Goal: Obtain resource: Download file/media

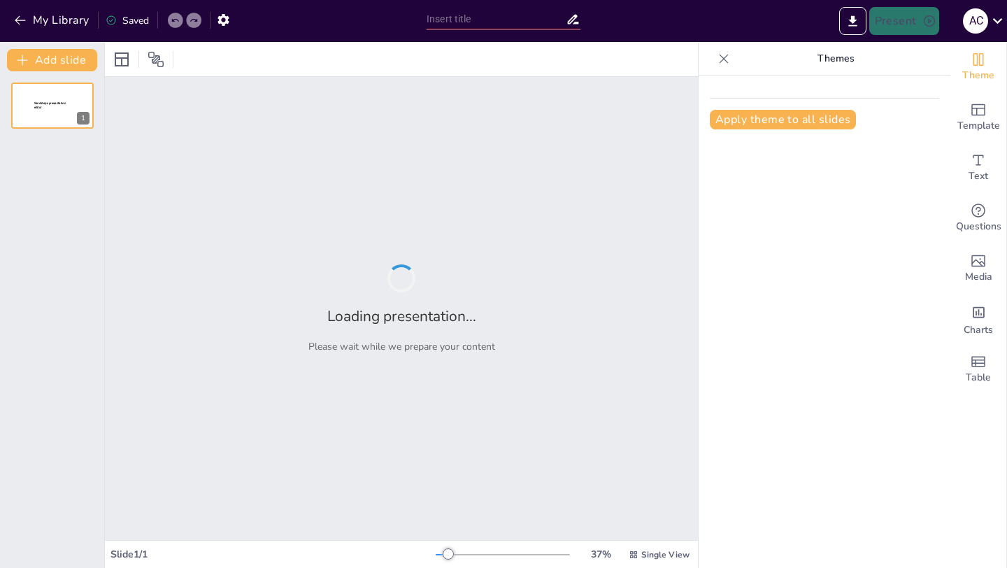
type input "[GEOGRAPHIC_DATA]"
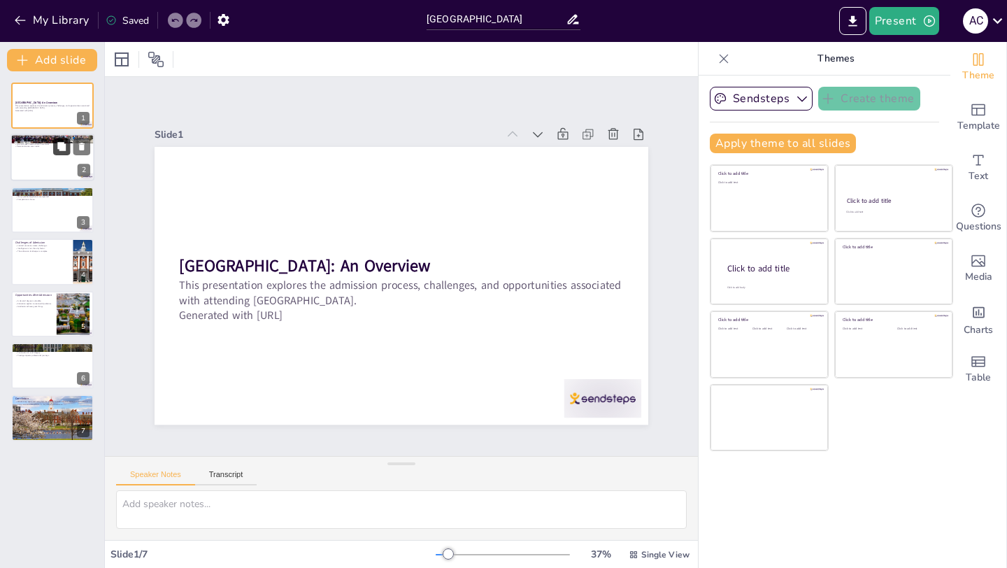
click at [60, 145] on icon at bounding box center [61, 147] width 8 height 8
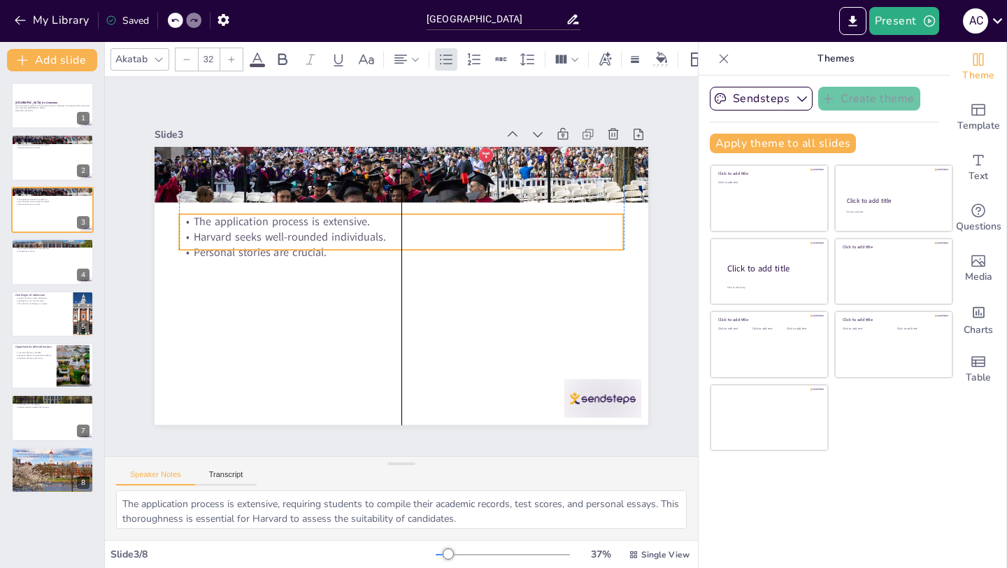
drag, startPoint x: 206, startPoint y: 201, endPoint x: 208, endPoint y: 231, distance: 30.1
click at [250, 231] on p "Harvard seeks well-rounded individuals." at bounding box center [420, 244] width 341 height 308
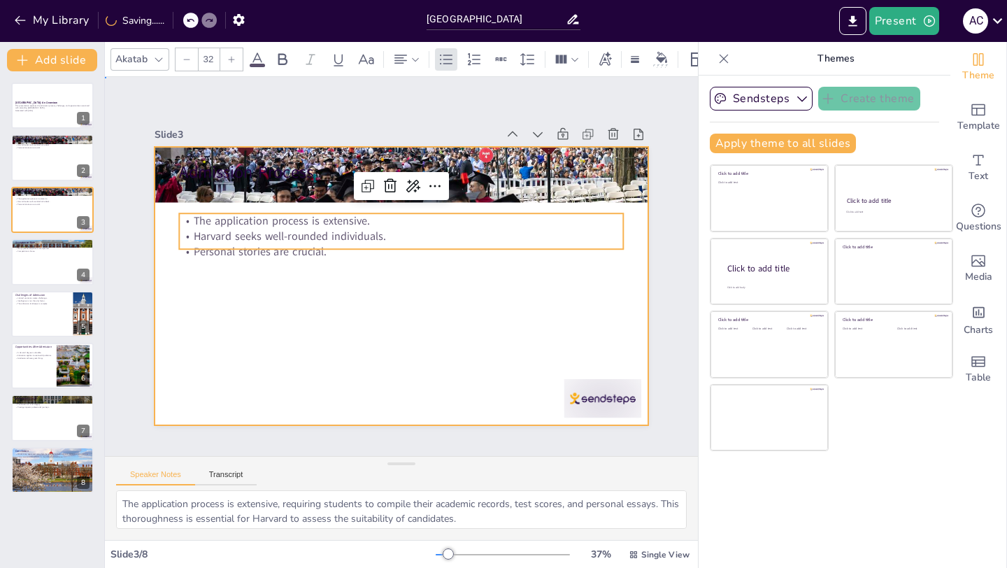
click at [297, 316] on div at bounding box center [414, 281] width 552 height 537
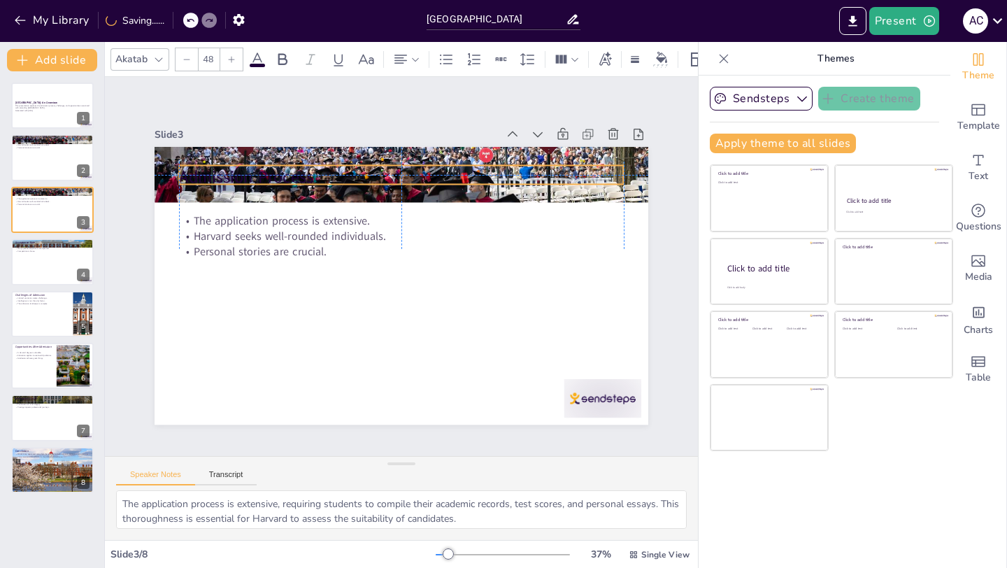
click at [241, 167] on p "Admission Process" at bounding box center [320, 302] width 202 height 415
click at [52, 337] on div "[GEOGRAPHIC_DATA]: An Overview This presentation explores the admission process…" at bounding box center [52, 288] width 104 height 410
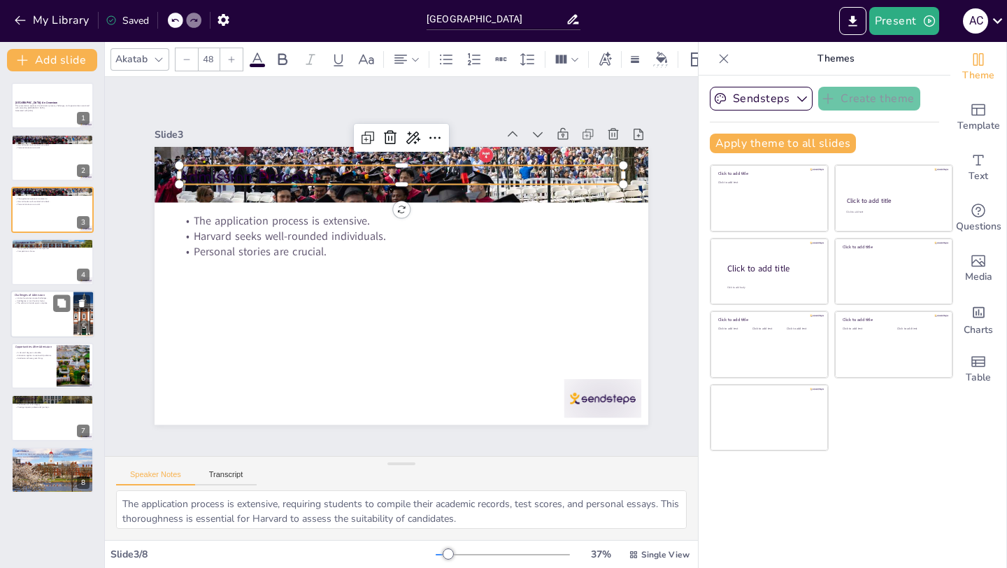
click at [46, 322] on div at bounding box center [52, 314] width 84 height 48
type textarea "The limited number of vacancies creates significant challenges for applicants, …"
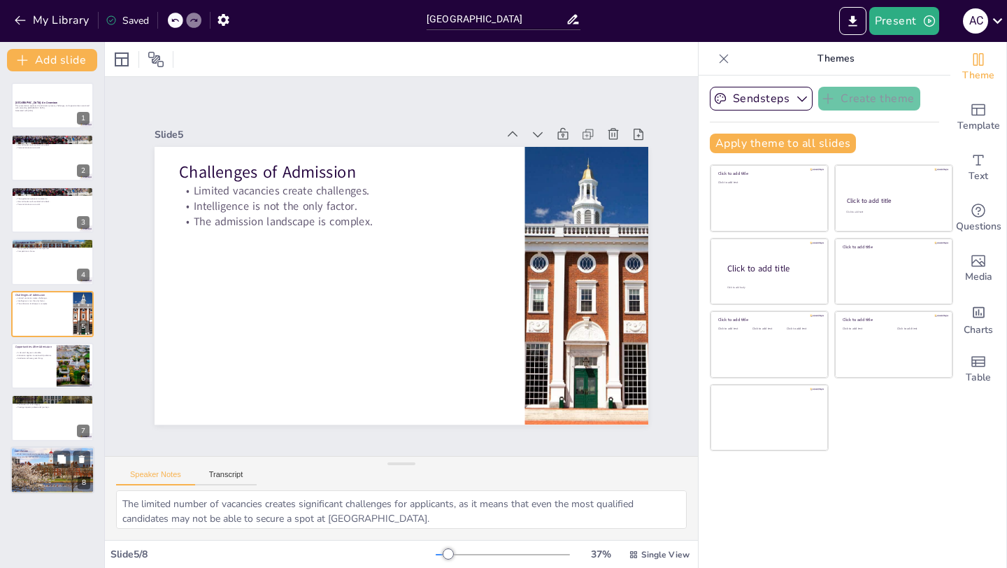
click at [35, 468] on div at bounding box center [52, 470] width 84 height 56
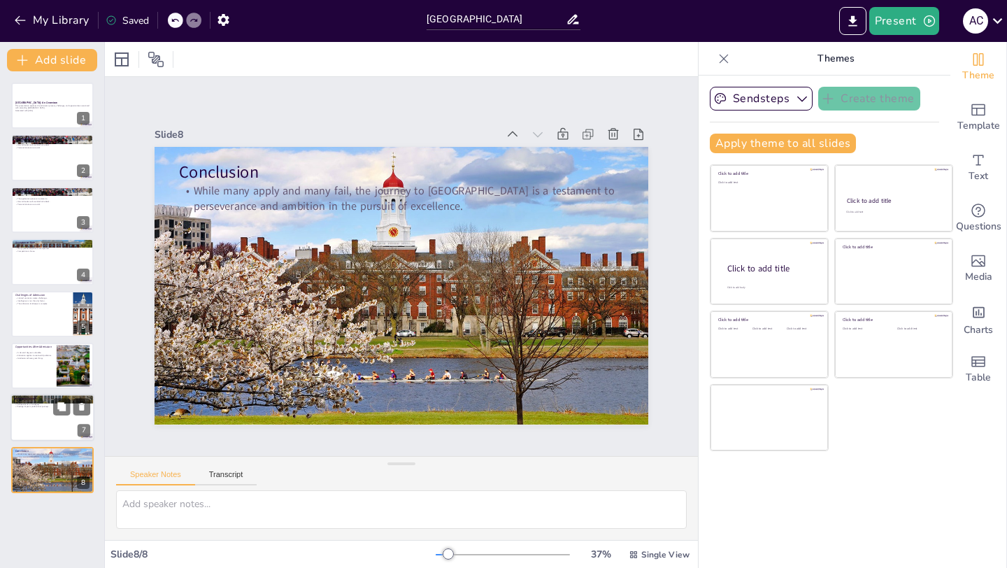
click at [42, 434] on div at bounding box center [52, 418] width 84 height 48
type textarea "The strong alumni network at [GEOGRAPHIC_DATA] provides invaluable support for …"
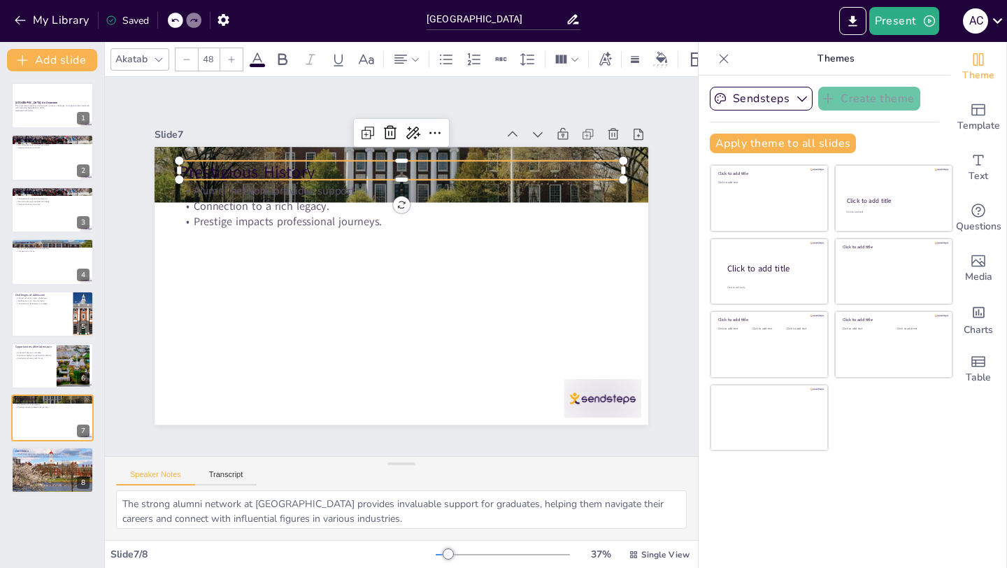
click at [252, 166] on p "Prestigious History" at bounding box center [309, 247] width 114 height 440
click at [257, 52] on icon at bounding box center [257, 59] width 17 height 17
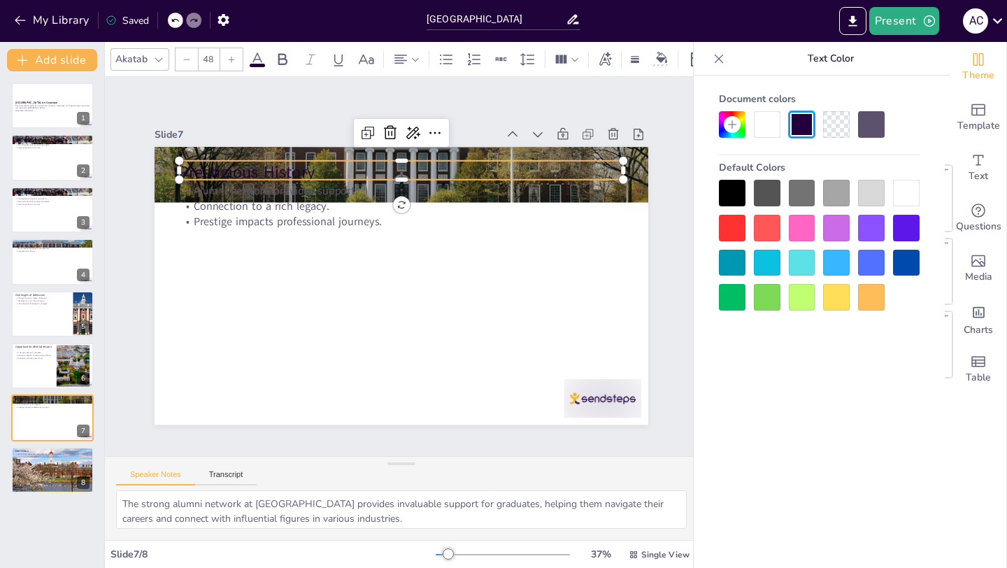
click at [736, 229] on div at bounding box center [732, 228] width 27 height 27
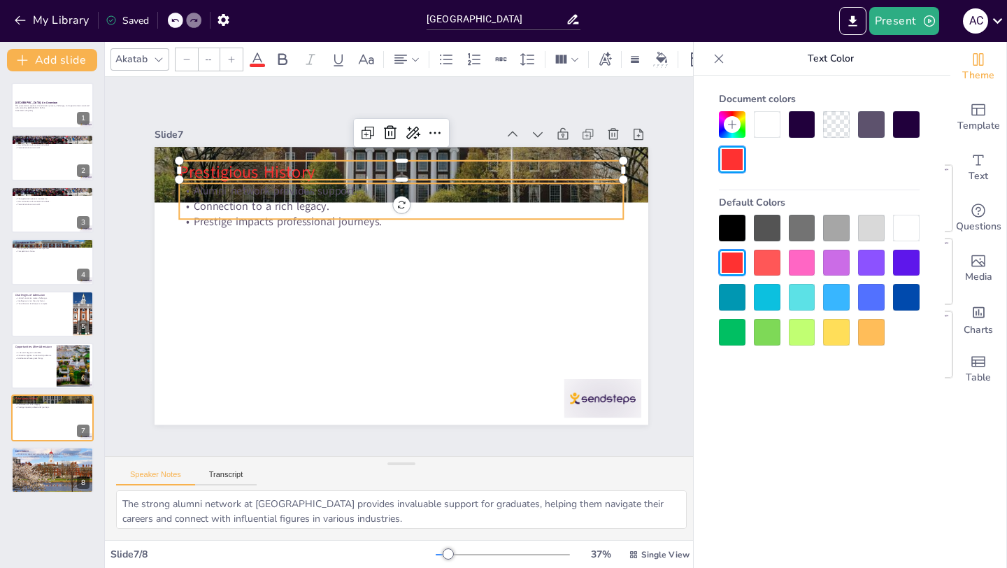
type input "32"
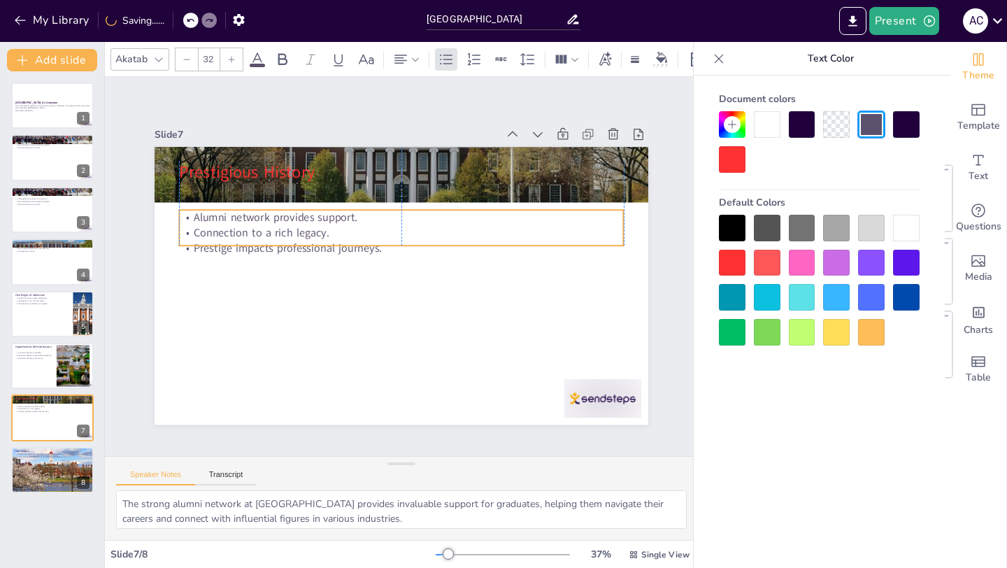
drag, startPoint x: 238, startPoint y: 197, endPoint x: 241, endPoint y: 224, distance: 27.3
click at [380, 224] on p "Connection to a rich legacy." at bounding box center [433, 274] width 107 height 438
click at [312, 306] on div at bounding box center [385, 278] width 515 height 563
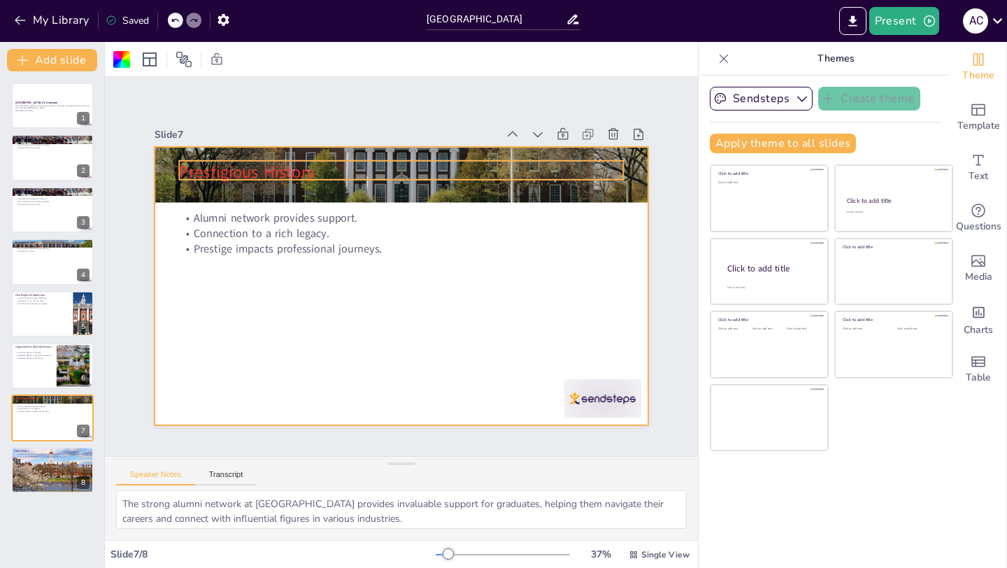
click at [251, 173] on span "Prestigious History" at bounding box center [247, 173] width 136 height 22
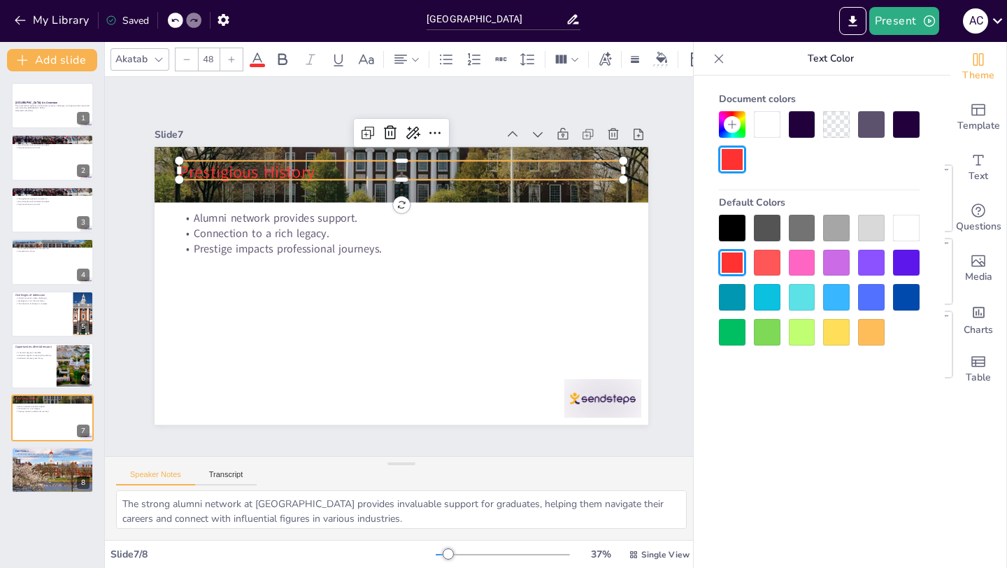
click at [873, 294] on div at bounding box center [871, 297] width 27 height 27
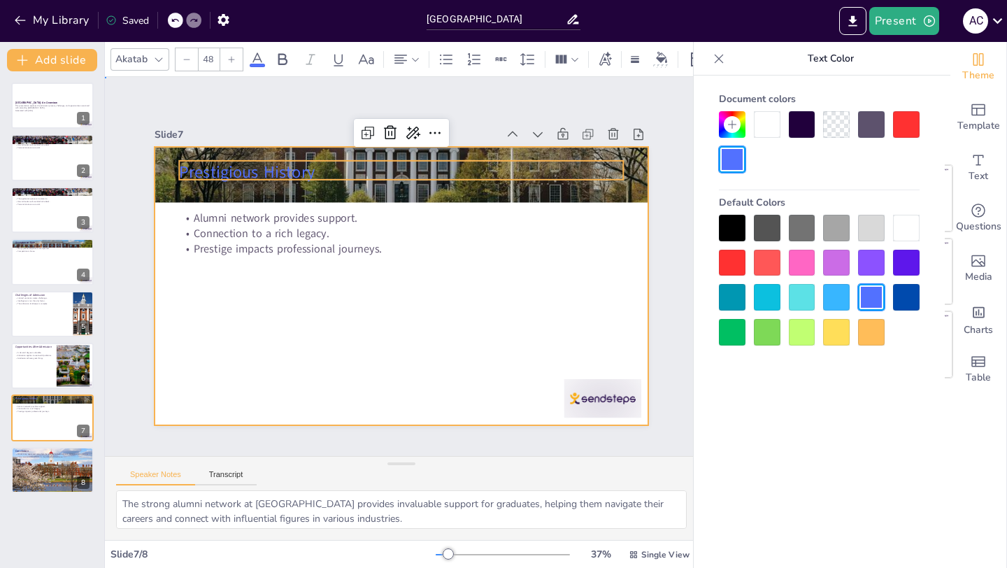
click at [457, 292] on div at bounding box center [383, 260] width 417 height 555
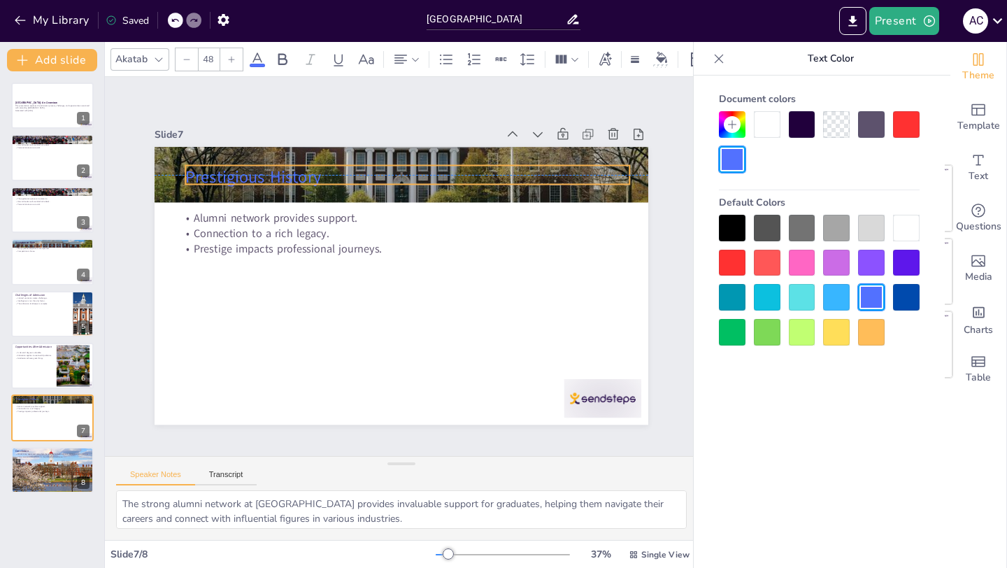
click at [512, 167] on span "Prestigious History" at bounding box center [561, 199] width 98 height 123
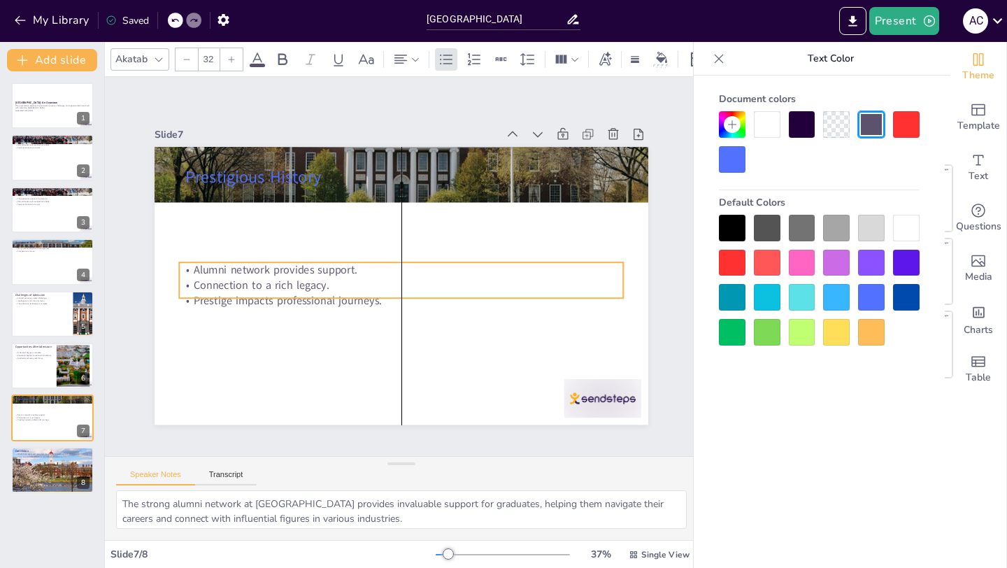
drag, startPoint x: 218, startPoint y: 217, endPoint x: 218, endPoint y: 267, distance: 50.3
click at [301, 267] on p "Alumni network provides support." at bounding box center [398, 268] width 194 height 412
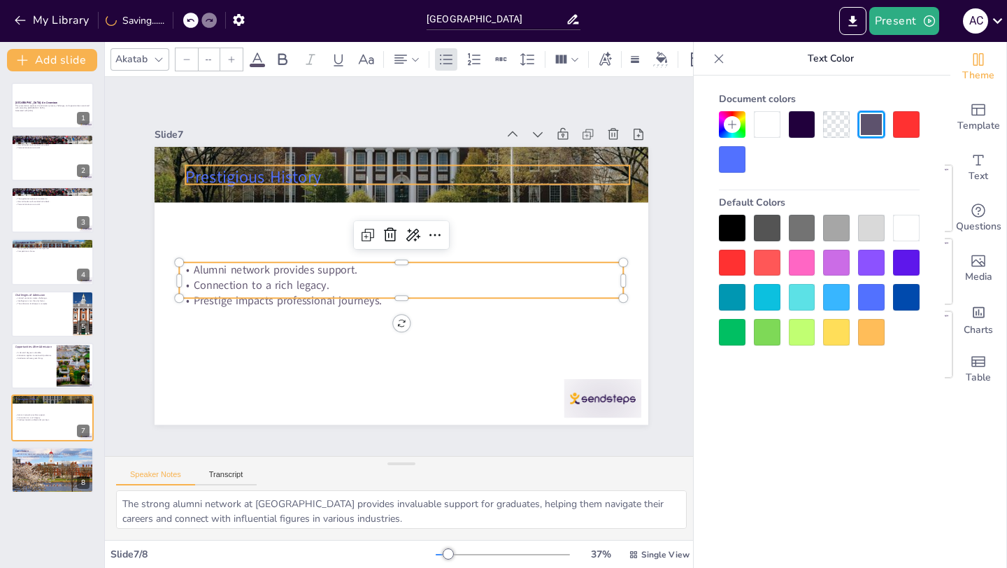
type input "48"
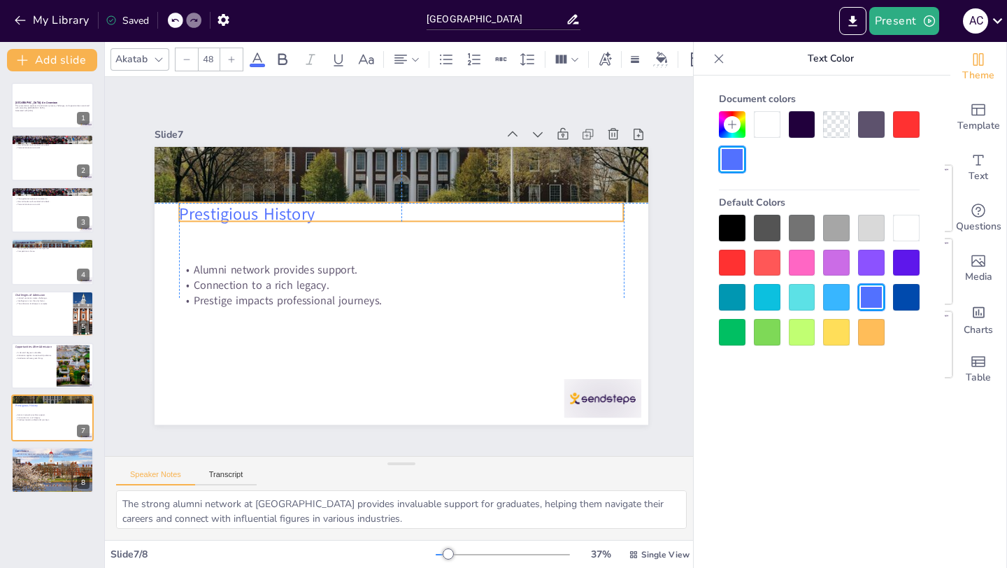
drag, startPoint x: 210, startPoint y: 175, endPoint x: 208, endPoint y: 210, distance: 35.0
click at [326, 171] on span "Prestigious History" at bounding box center [369, 106] width 87 height 129
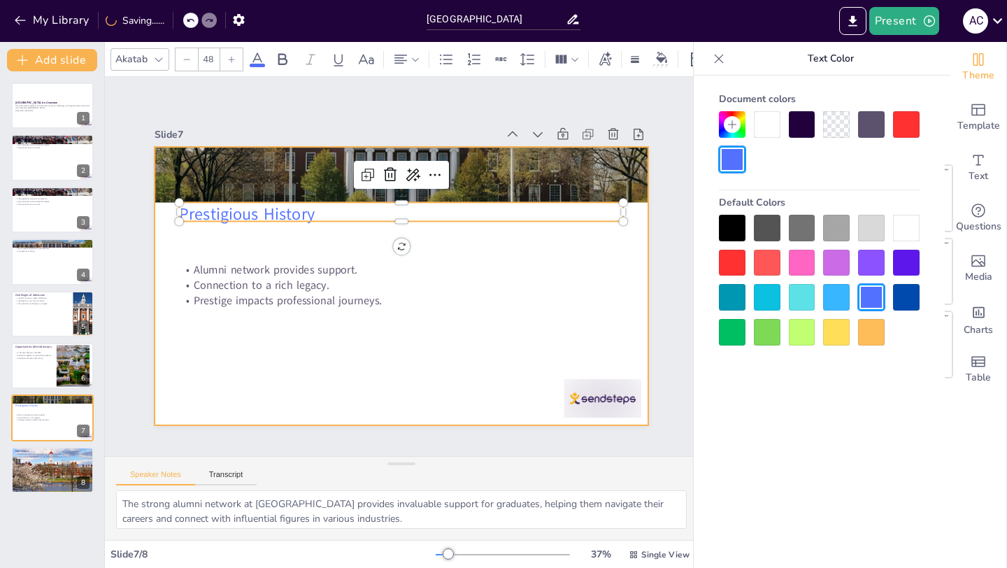
click at [462, 328] on div at bounding box center [421, 264] width 328 height 520
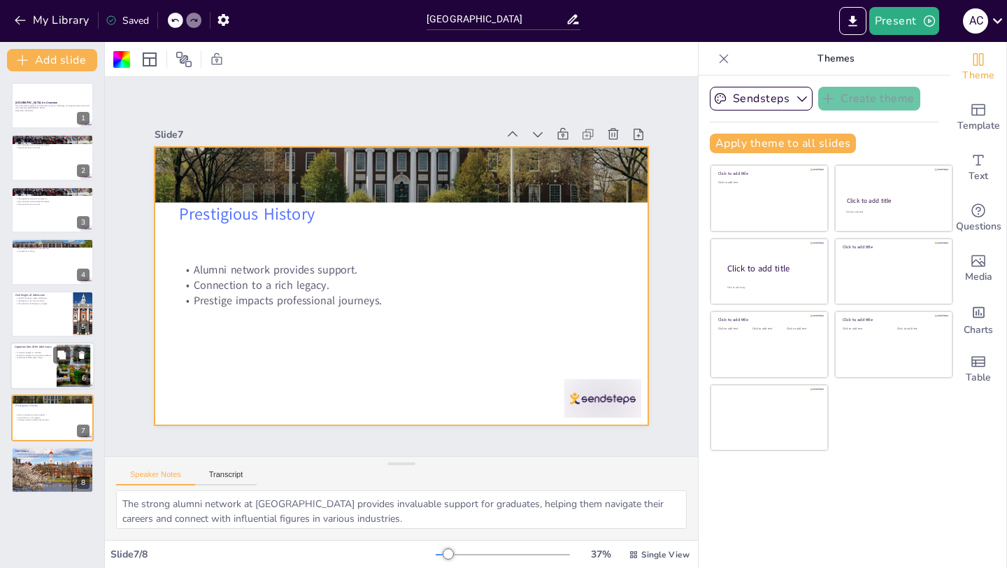
click at [45, 368] on div at bounding box center [52, 366] width 84 height 48
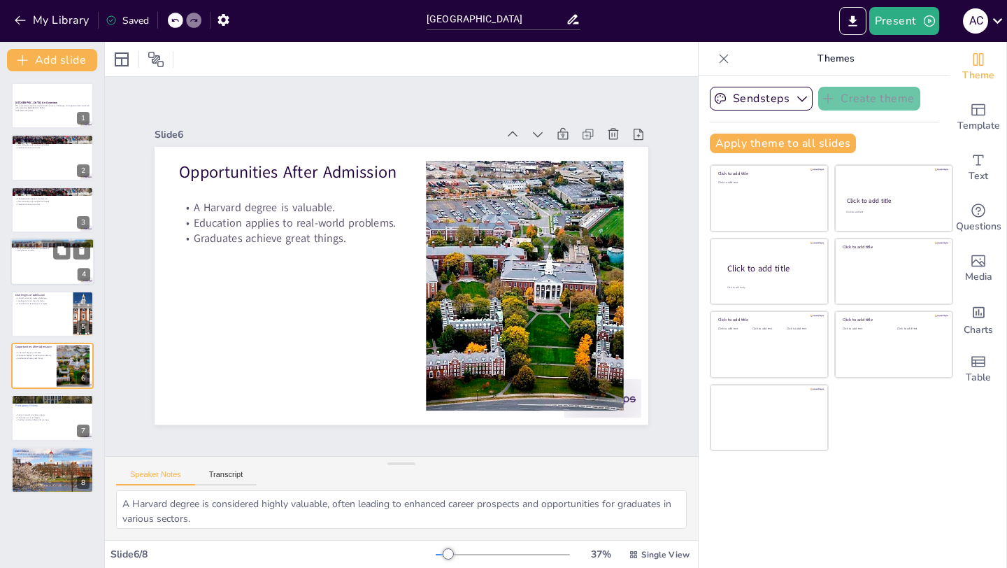
click at [41, 264] on div at bounding box center [52, 262] width 84 height 48
type textarea "Harvard's low acceptance rate underscores the competitive nature of admissions.…"
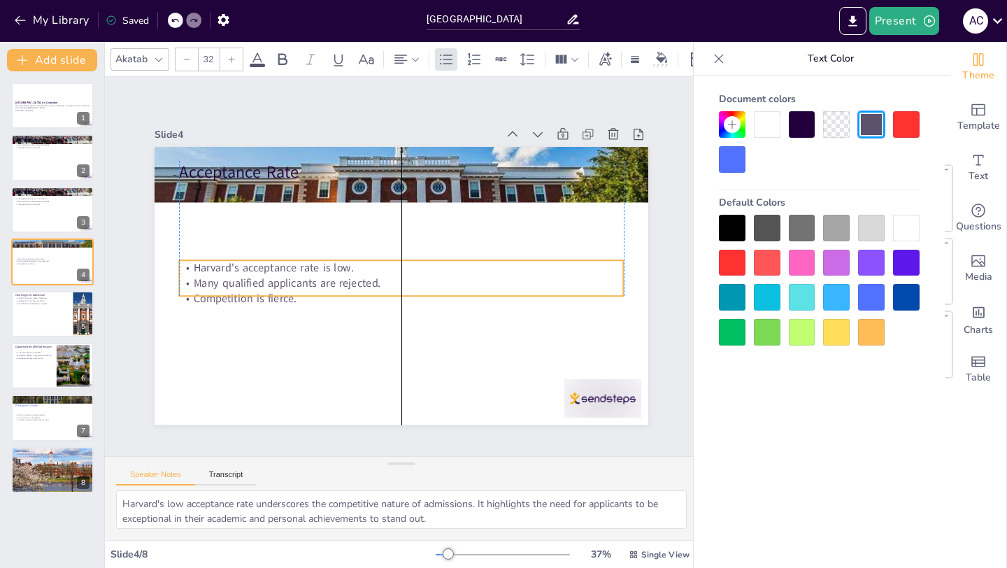
drag, startPoint x: 223, startPoint y: 189, endPoint x: 220, endPoint y: 275, distance: 86.0
click at [368, 275] on p "Harvard's acceptance rate is low." at bounding box center [399, 266] width 62 height 443
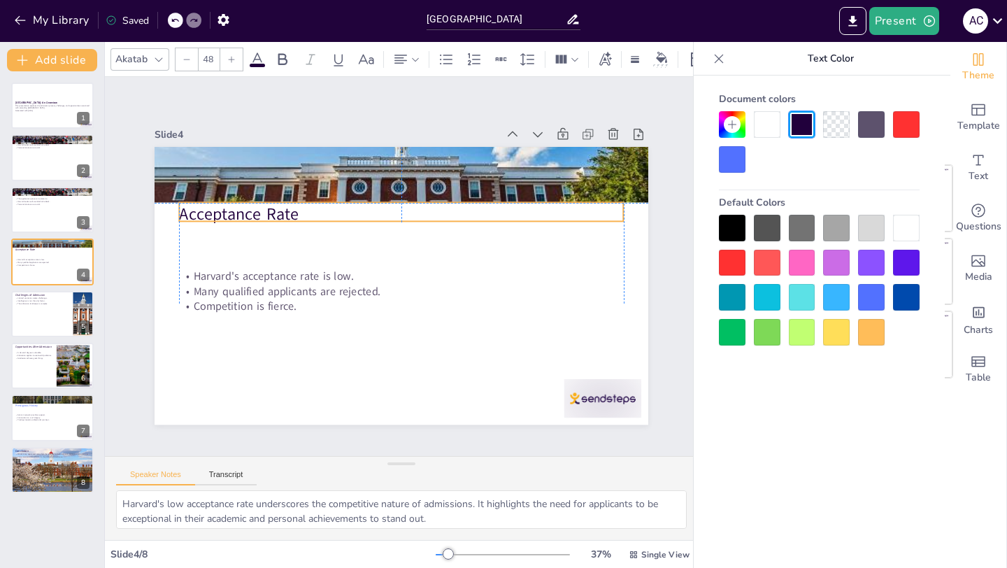
drag, startPoint x: 210, startPoint y: 170, endPoint x: 210, endPoint y: 211, distance: 41.3
click at [442, 211] on p "Acceptance Rate" at bounding box center [453, 266] width 23 height 444
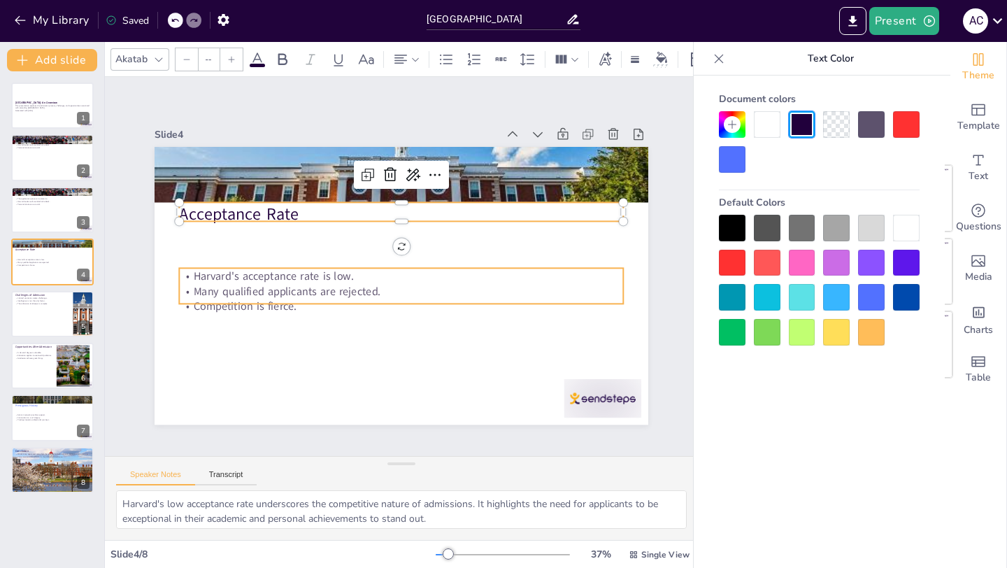
type input "32"
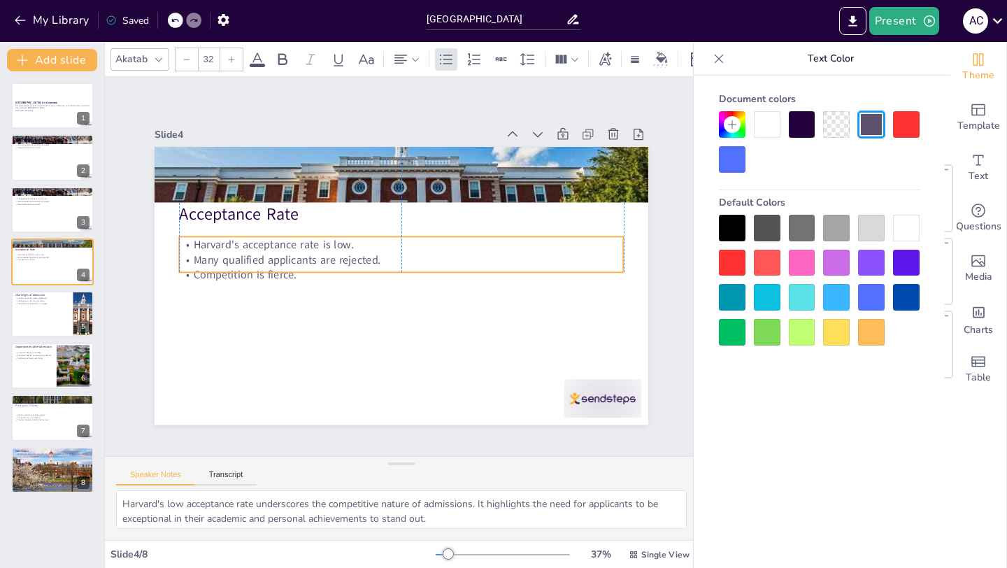
drag, startPoint x: 218, startPoint y: 285, endPoint x: 215, endPoint y: 253, distance: 31.6
click at [310, 253] on p "Many qualified applicants are rejected." at bounding box center [407, 269] width 195 height 412
click at [43, 222] on div at bounding box center [52, 210] width 84 height 48
type textarea "The application process is extensive, requiring students to compile their acade…"
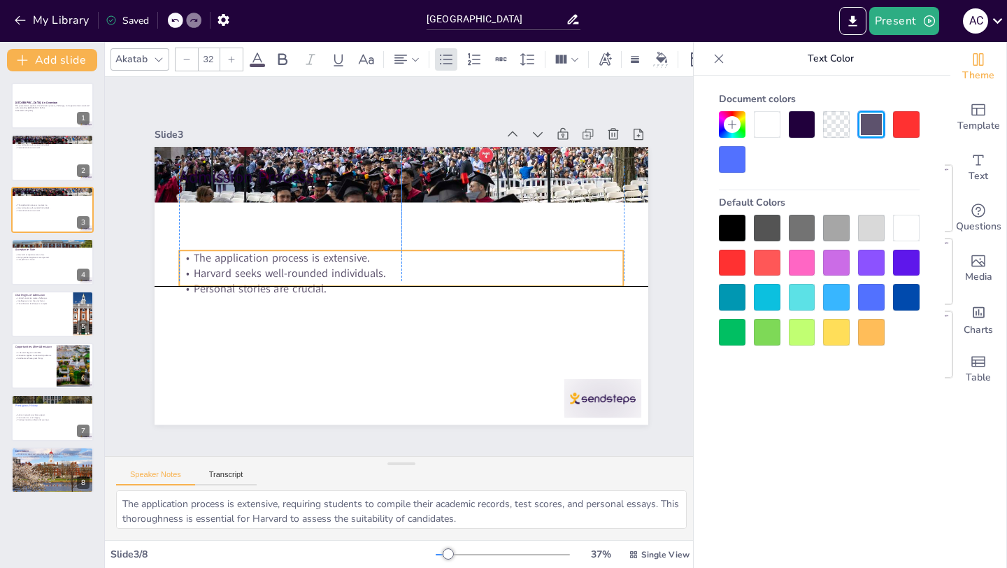
drag, startPoint x: 222, startPoint y: 220, endPoint x: 221, endPoint y: 251, distance: 31.5
click at [333, 251] on p "The application process is extensive." at bounding box center [409, 263] width 152 height 427
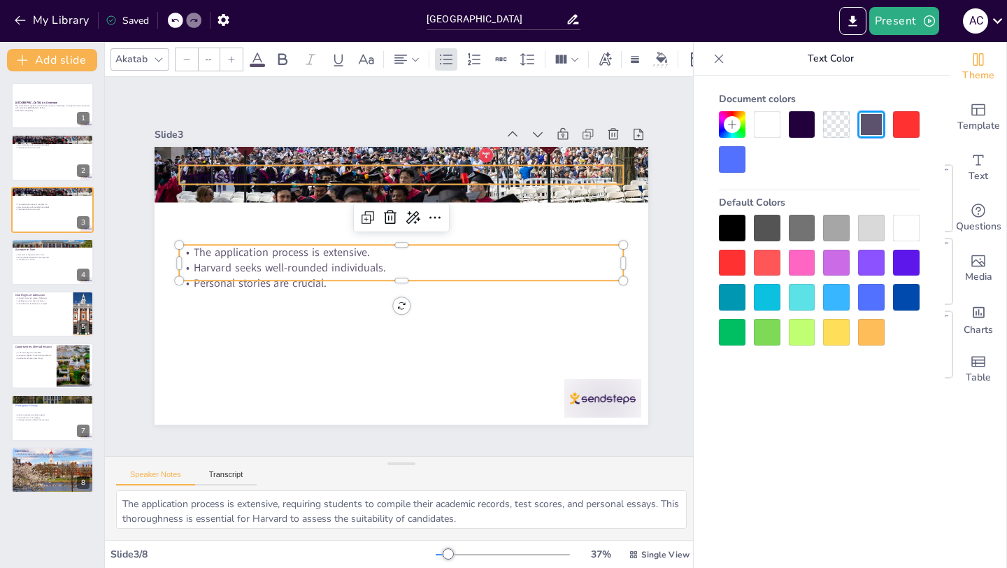
type input "48"
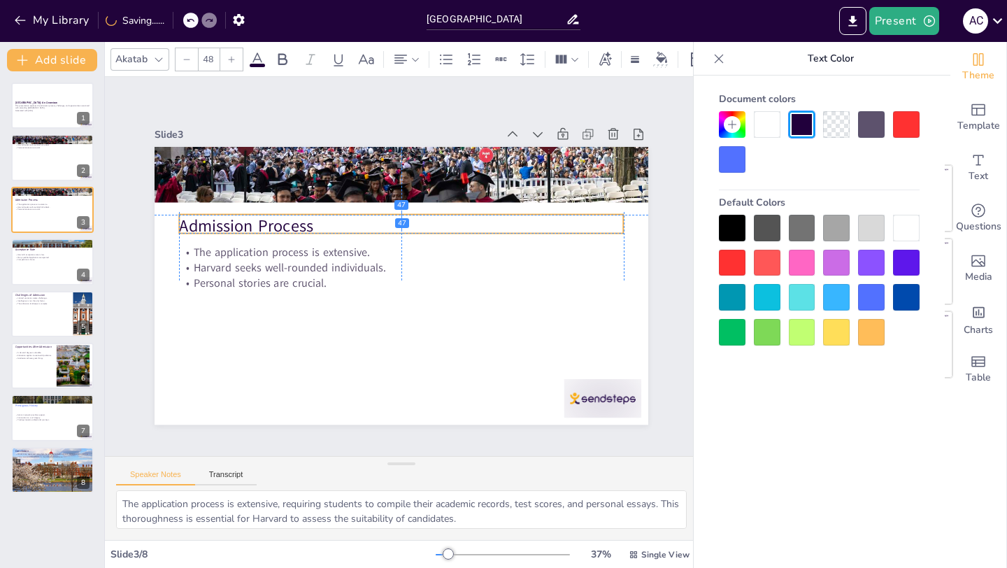
drag, startPoint x: 216, startPoint y: 168, endPoint x: 218, endPoint y: 210, distance: 42.7
click at [430, 210] on p "Admission Process" at bounding box center [441, 266] width 23 height 444
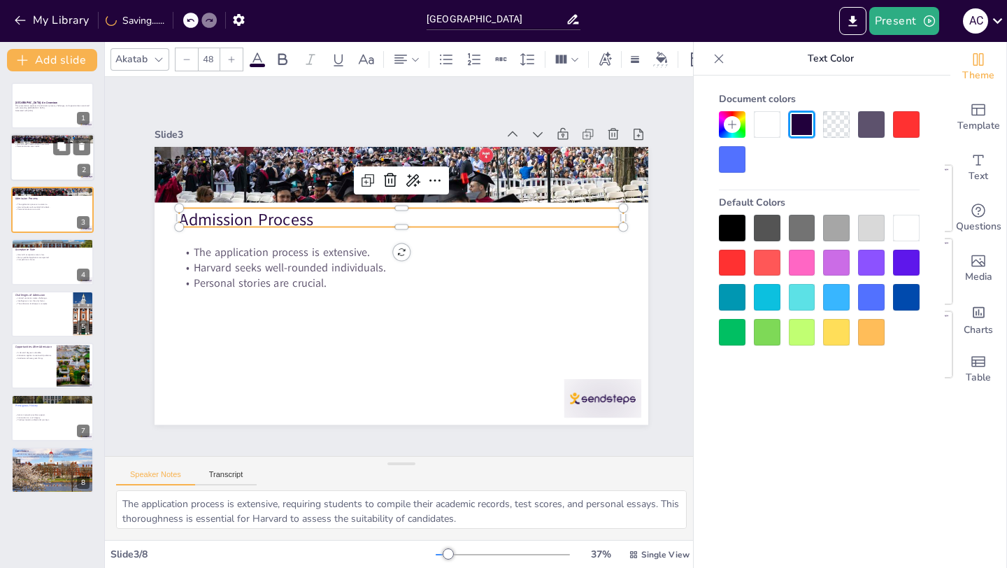
click at [54, 165] on div at bounding box center [52, 158] width 84 height 48
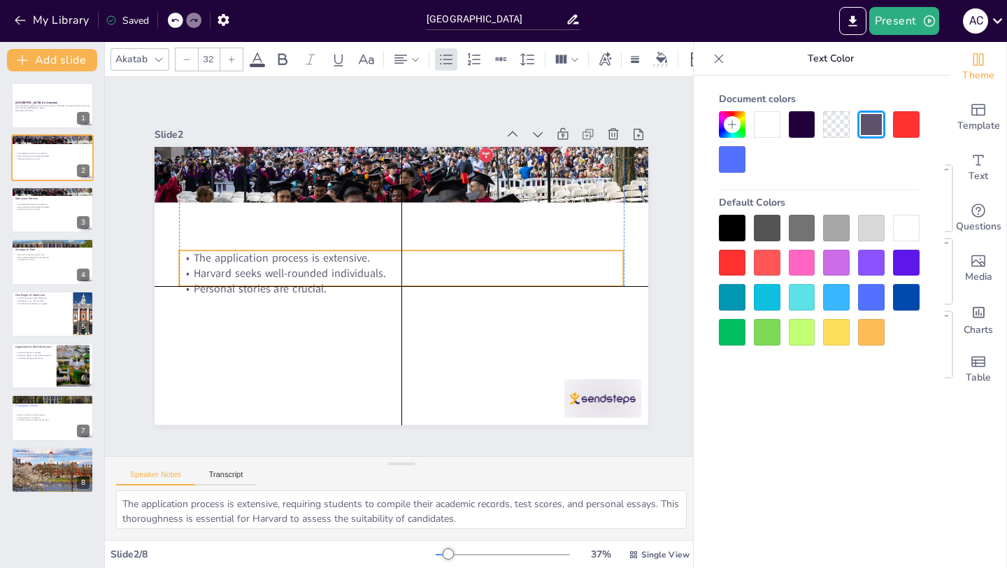
drag, startPoint x: 231, startPoint y: 189, endPoint x: 229, endPoint y: 252, distance: 63.6
click at [355, 252] on p "The application process is extensive." at bounding box center [409, 265] width 108 height 438
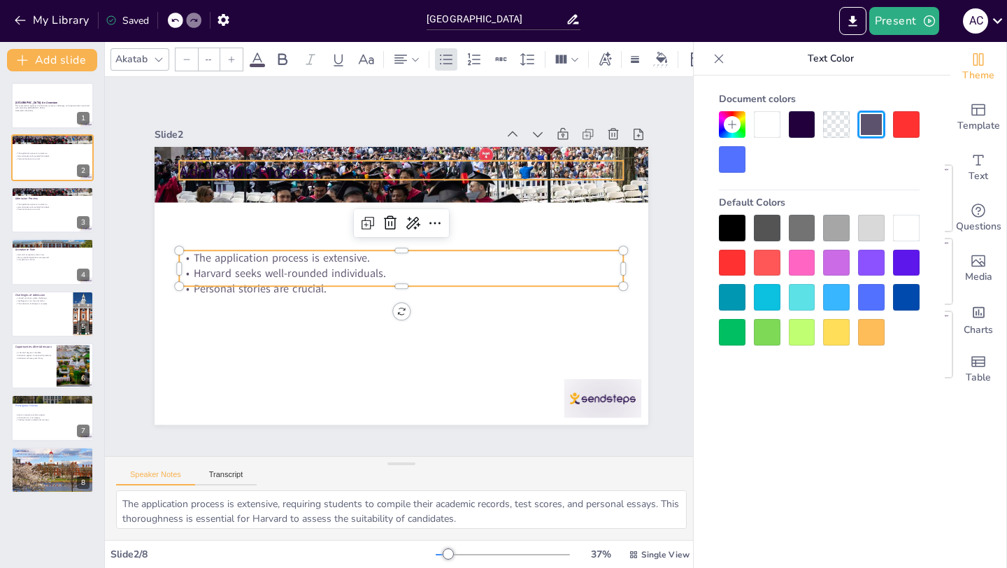
type input "48"
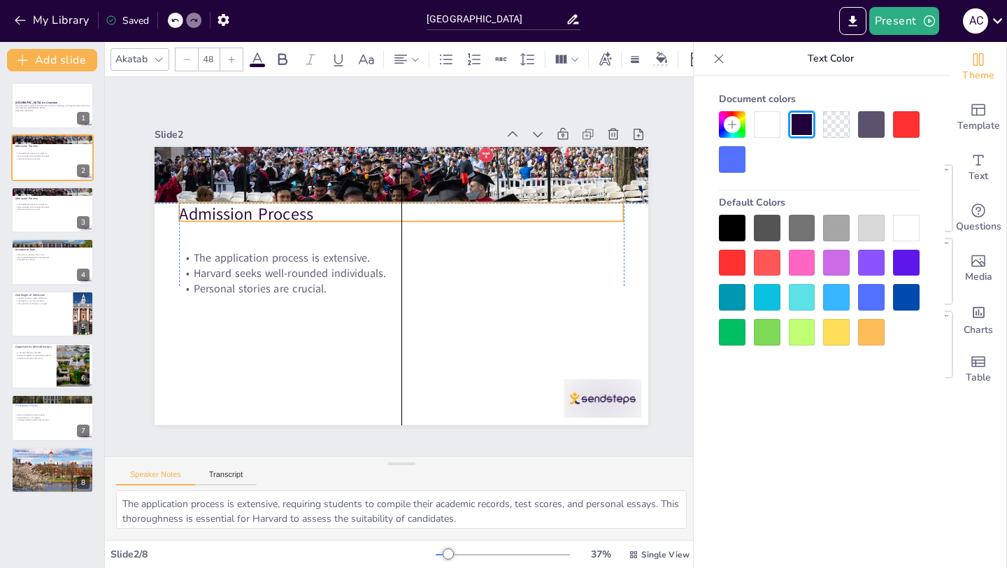
drag, startPoint x: 196, startPoint y: 164, endPoint x: 194, endPoint y: 209, distance: 45.5
click at [194, 209] on p "Admission Process" at bounding box center [390, 215] width 439 height 115
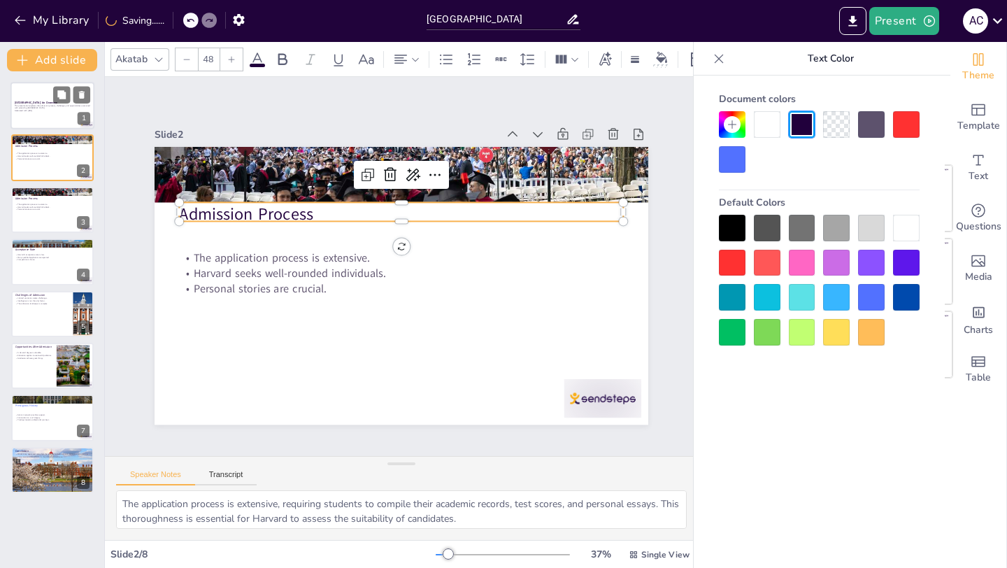
click at [62, 115] on div at bounding box center [52, 106] width 84 height 48
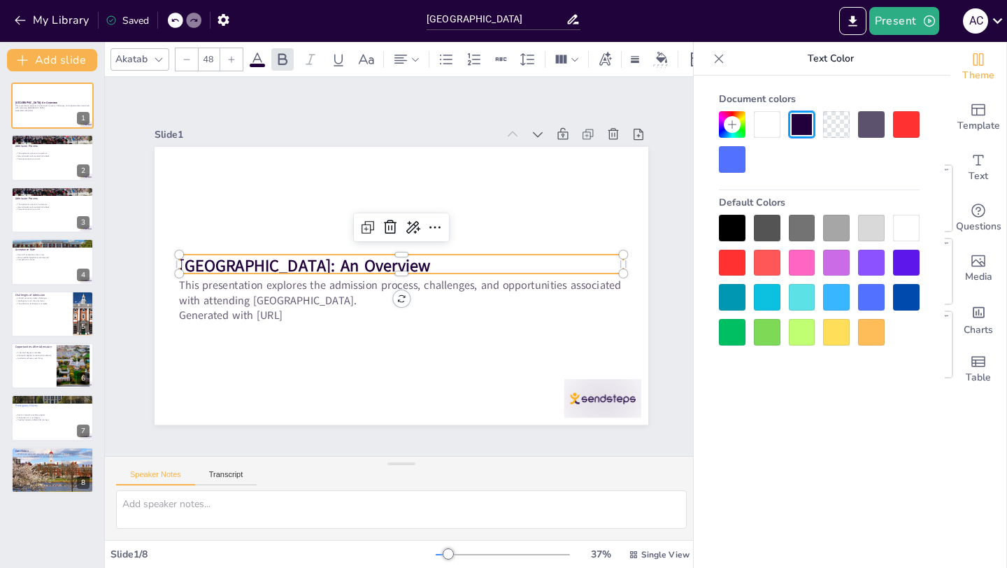
click at [418, 259] on p "[GEOGRAPHIC_DATA]: An Overview" at bounding box center [401, 267] width 242 height 396
click at [418, 259] on p "[GEOGRAPHIC_DATA]: An Overview" at bounding box center [401, 266] width 315 height 345
click at [418, 259] on p "[GEOGRAPHIC_DATA]: An Overview" at bounding box center [401, 266] width 115 height 439
click at [418, 259] on p "[GEOGRAPHIC_DATA]: An Overview" at bounding box center [401, 269] width 415 height 202
click at [418, 259] on p "[GEOGRAPHIC_DATA]: An Overview" at bounding box center [399, 265] width 242 height 396
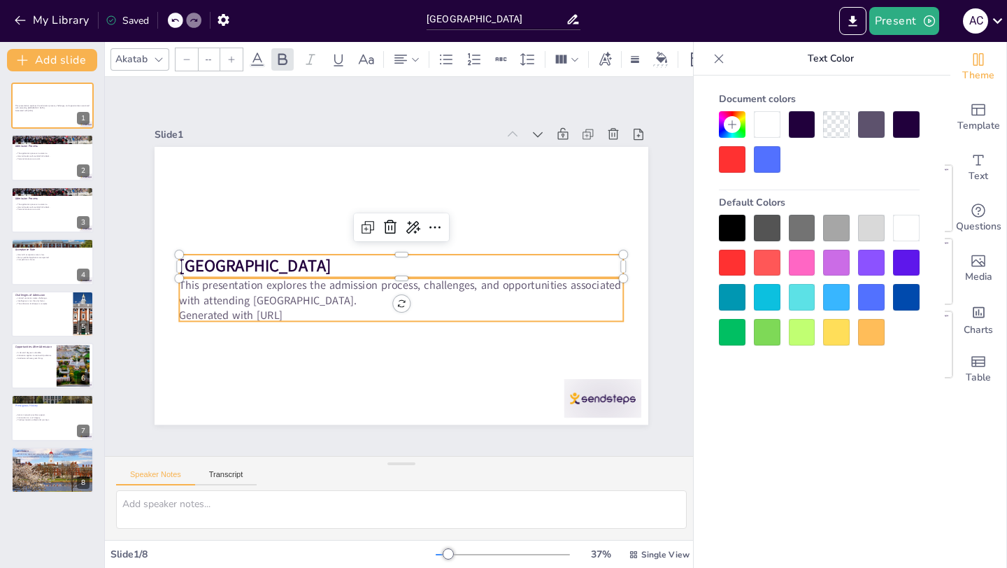
type input "32"
click at [267, 304] on p "Generated with [URL]" at bounding box center [381, 221] width 412 height 195
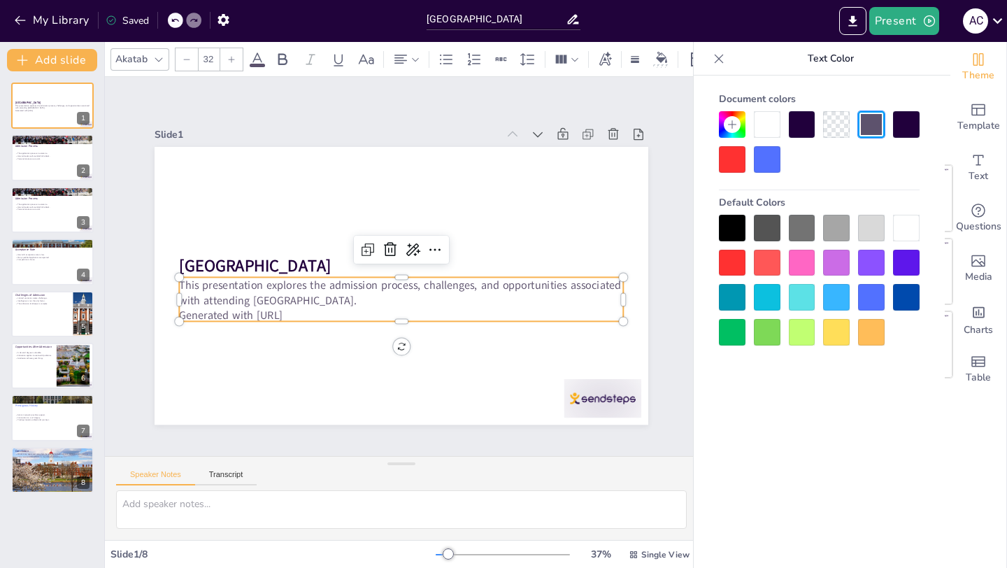
click at [334, 309] on p "Generated with [URL]" at bounding box center [352, 256] width 107 height 438
click at [334, 309] on p "Generated with [URL]" at bounding box center [354, 281] width 152 height 427
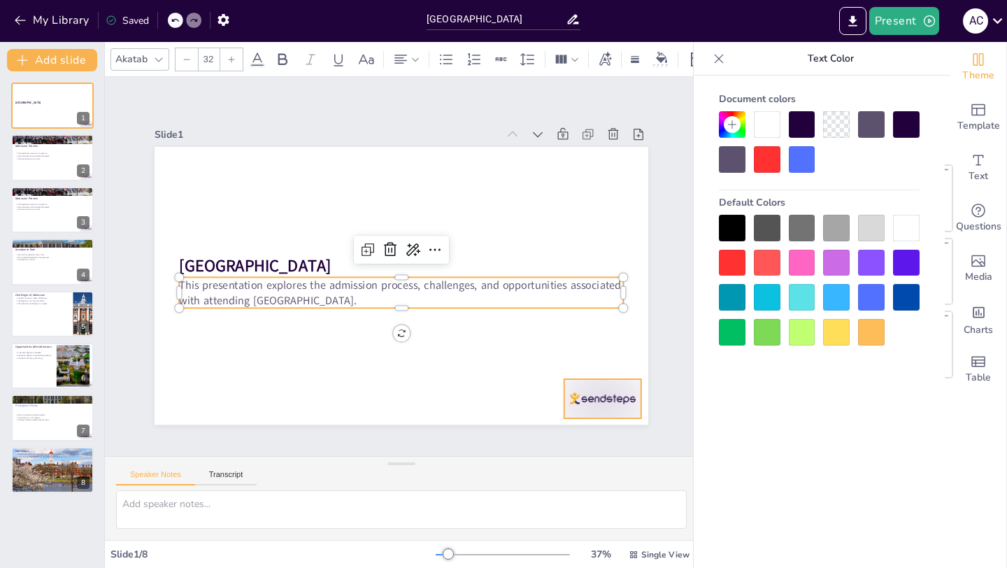
click at [595, 224] on div at bounding box center [626, 180] width 76 height 85
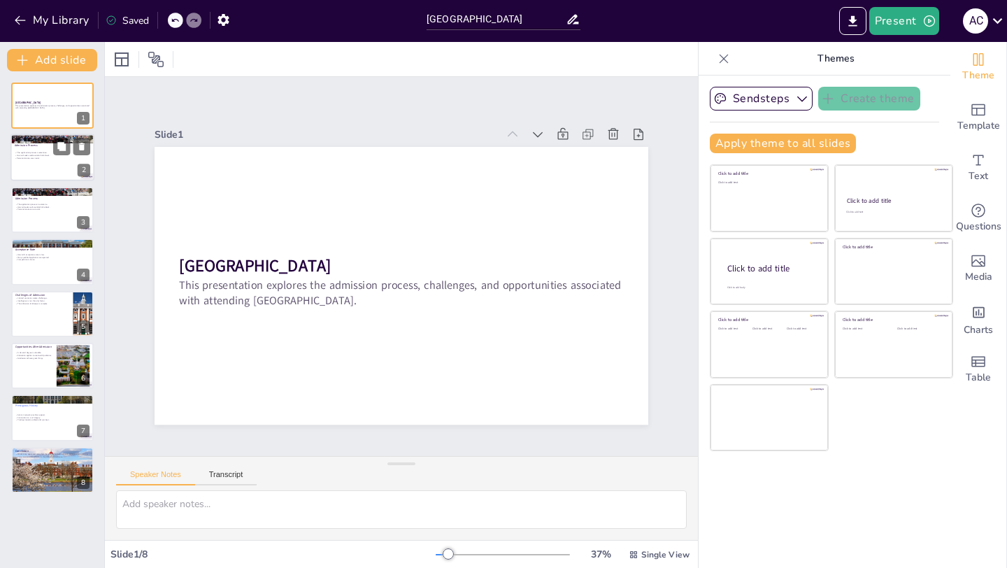
click at [51, 161] on div at bounding box center [52, 158] width 84 height 48
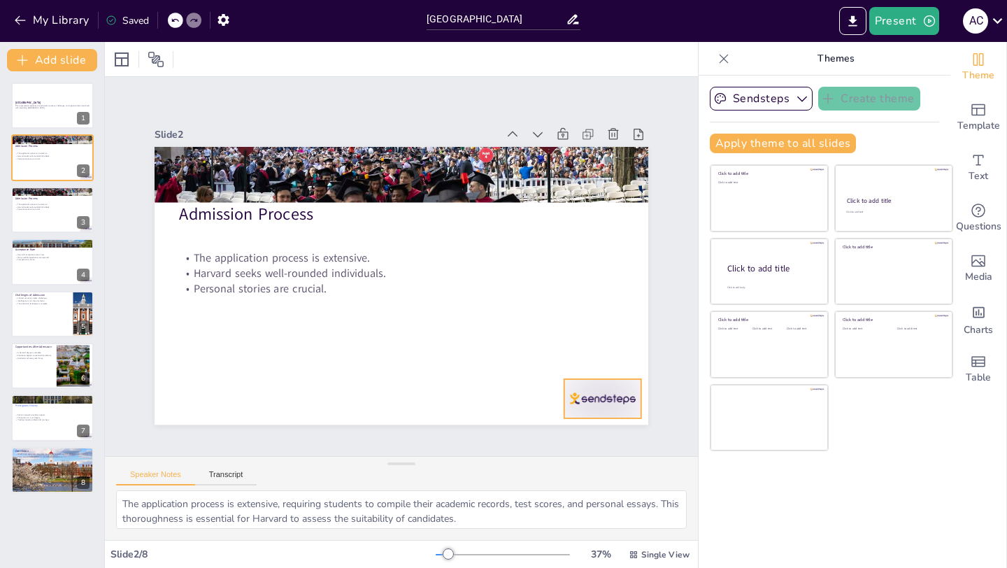
click at [451, 69] on div at bounding box center [415, 26] width 72 height 86
click at [50, 227] on div at bounding box center [52, 210] width 84 height 48
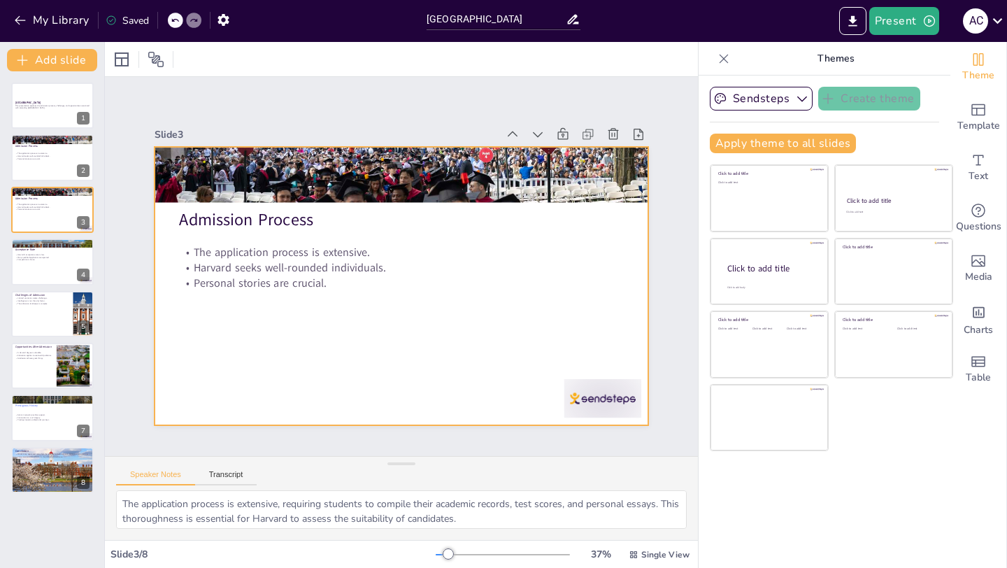
click at [478, 463] on div at bounding box center [438, 504] width 80 height 83
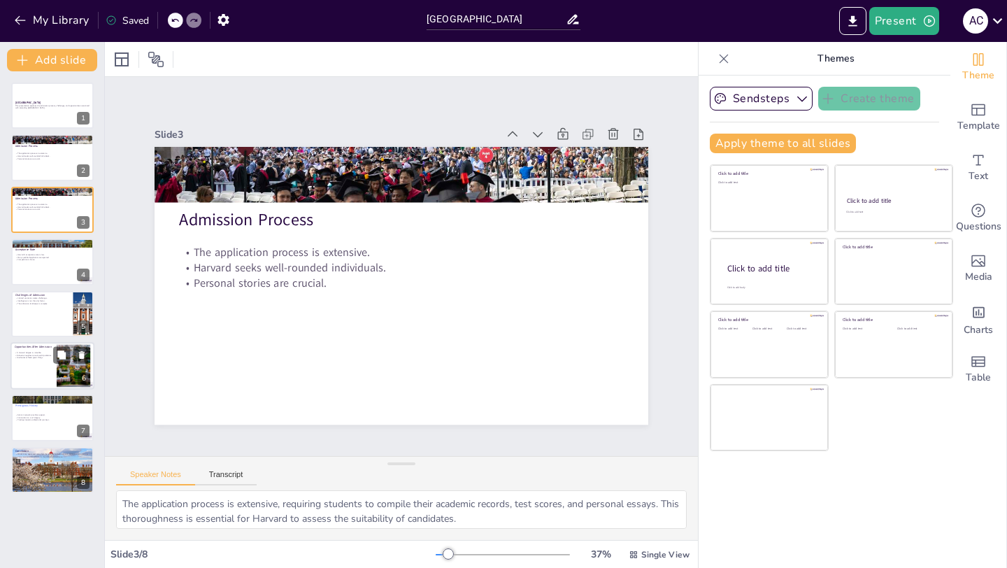
click at [46, 375] on div at bounding box center [52, 366] width 84 height 48
type textarea "A Harvard degree is considered highly valuable, often leading to enhanced caree…"
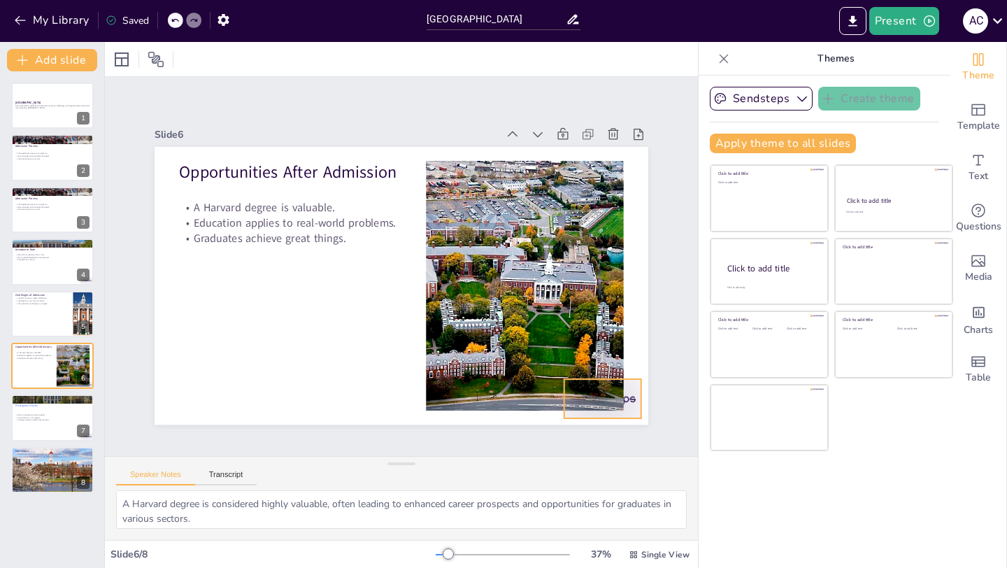
click at [553, 445] on div at bounding box center [510, 481] width 86 height 72
click at [52, 476] on div at bounding box center [52, 470] width 84 height 56
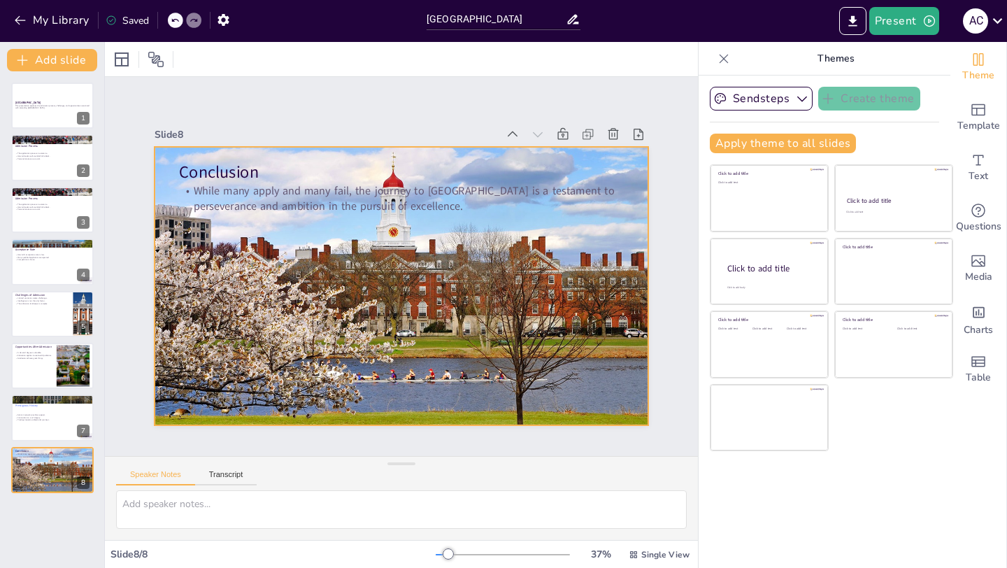
click at [571, 387] on div at bounding box center [381, 263] width 379 height 525
click at [342, 317] on div at bounding box center [390, 250] width 593 height 557
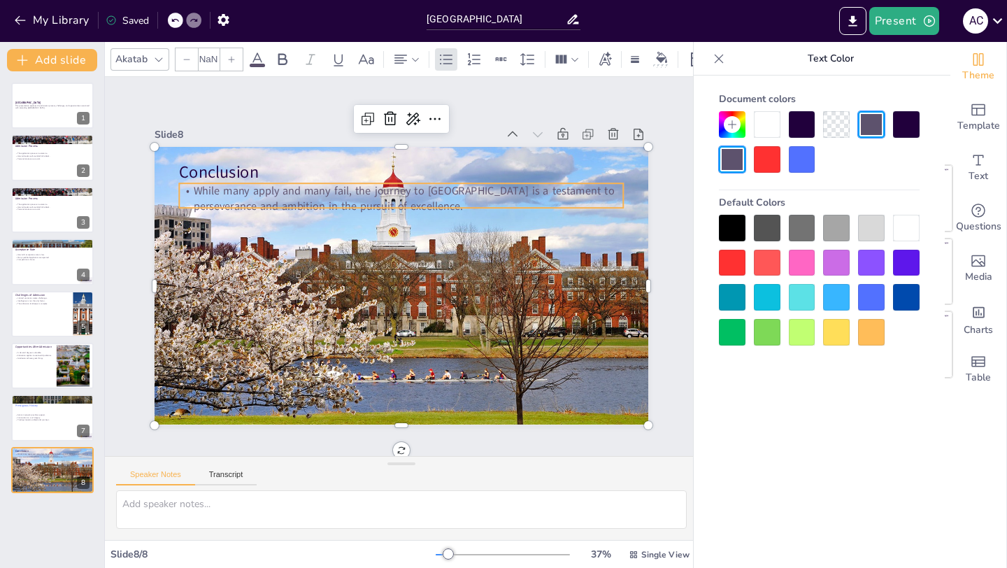
type input "32"
click at [324, 192] on p "While many apply and many fail, the journey to [GEOGRAPHIC_DATA] is a testament…" at bounding box center [394, 200] width 445 height 78
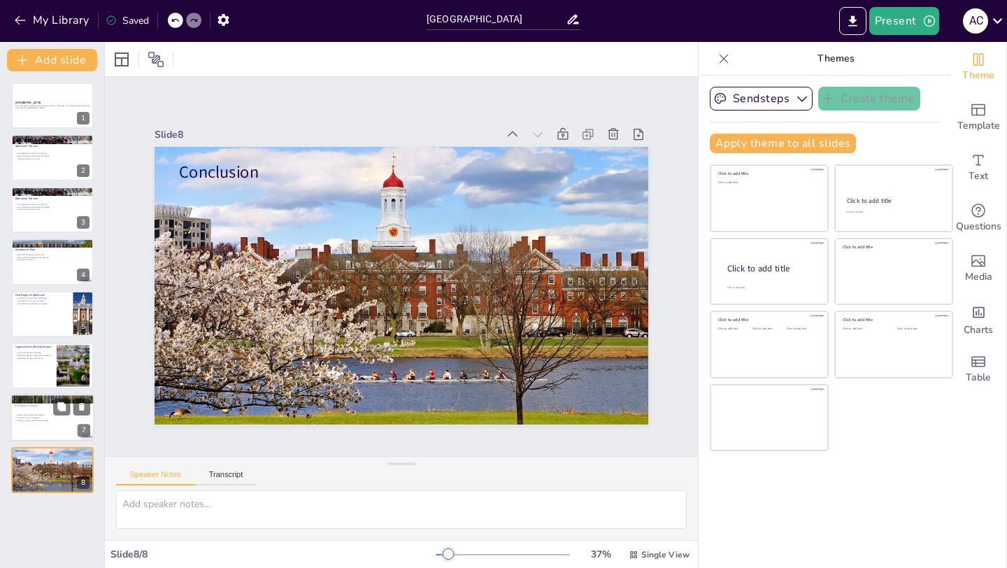
click at [31, 424] on div at bounding box center [52, 418] width 84 height 48
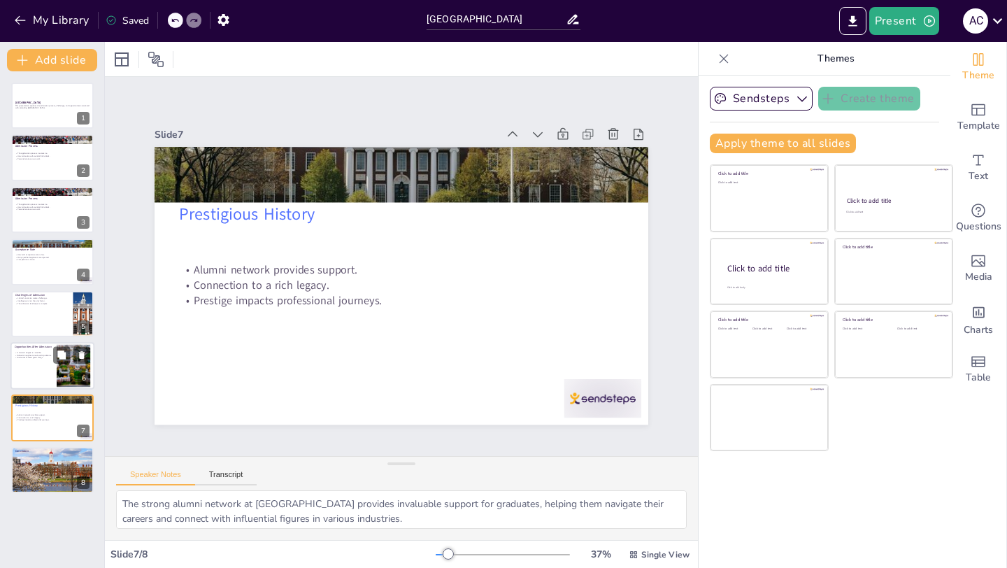
click at [35, 361] on div at bounding box center [52, 366] width 84 height 48
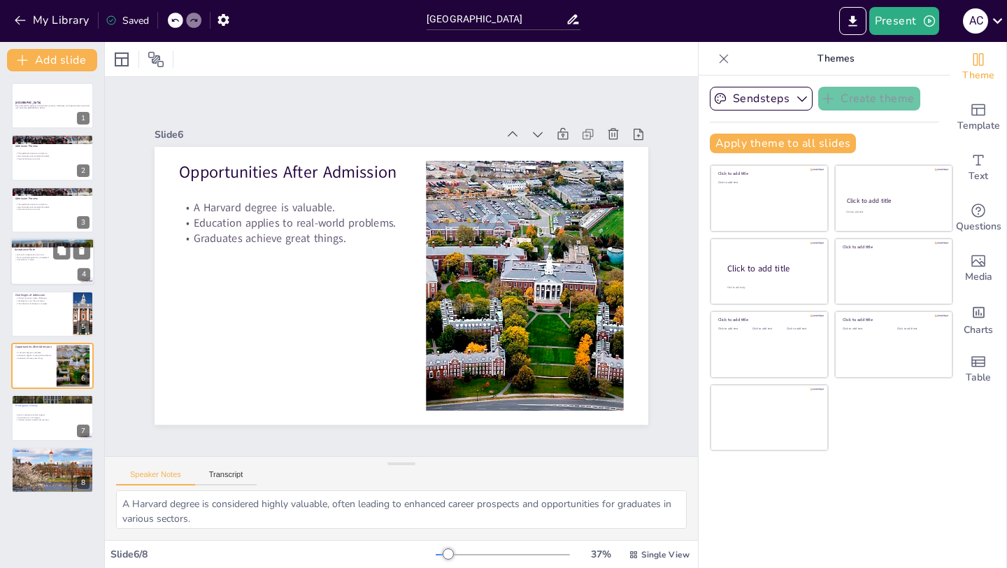
click at [48, 267] on div at bounding box center [52, 262] width 84 height 48
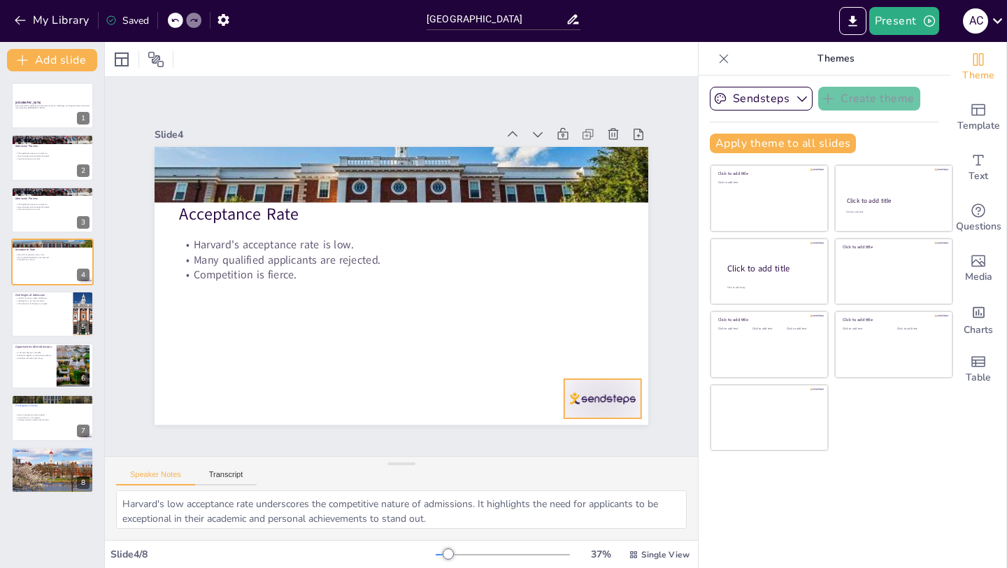
click at [396, 461] on div at bounding box center [362, 504] width 66 height 86
click at [21, 217] on div at bounding box center [52, 210] width 84 height 48
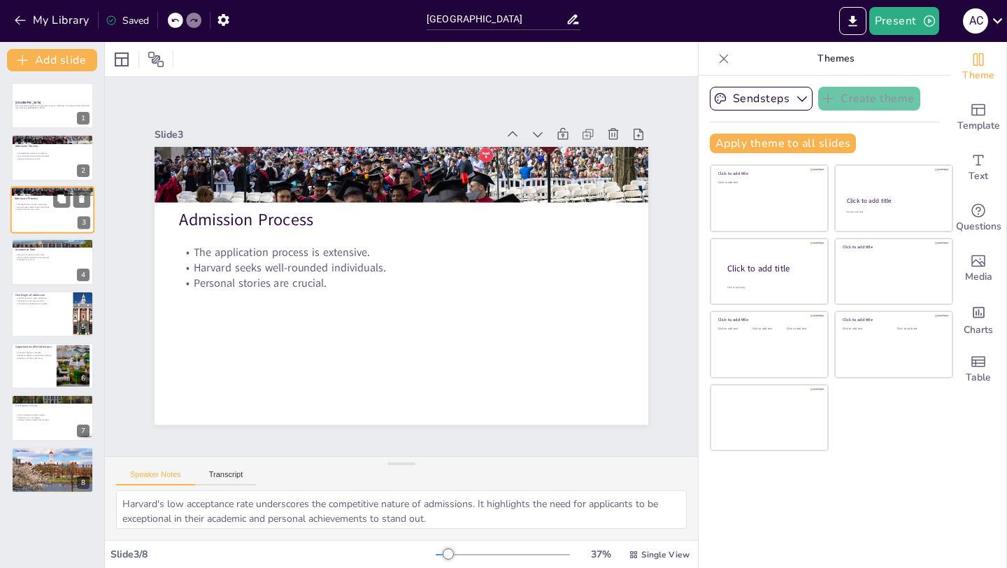
type textarea "The application process is extensive, requiring students to compile their acade…"
click at [26, 164] on div at bounding box center [52, 158] width 84 height 48
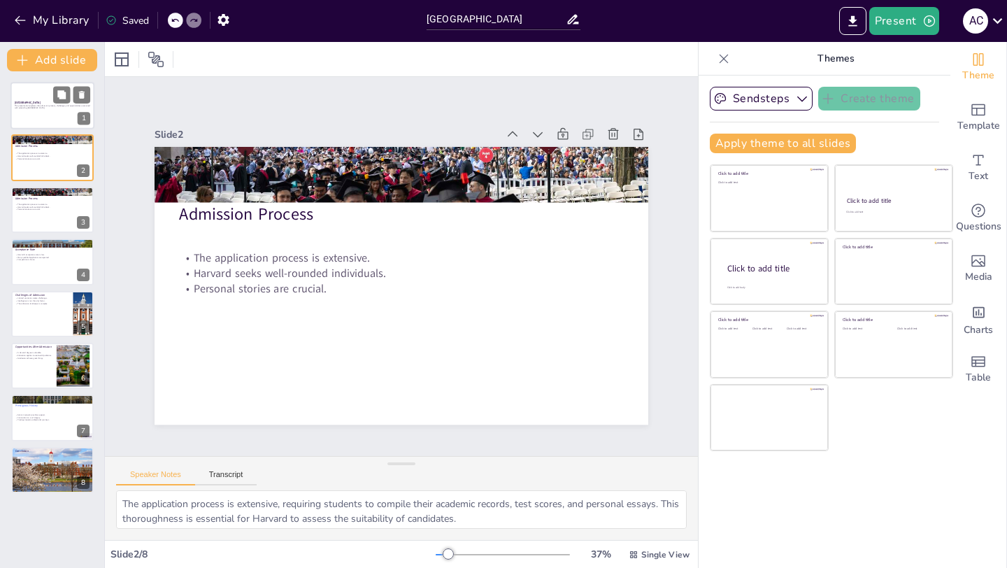
click at [31, 118] on div at bounding box center [52, 106] width 84 height 48
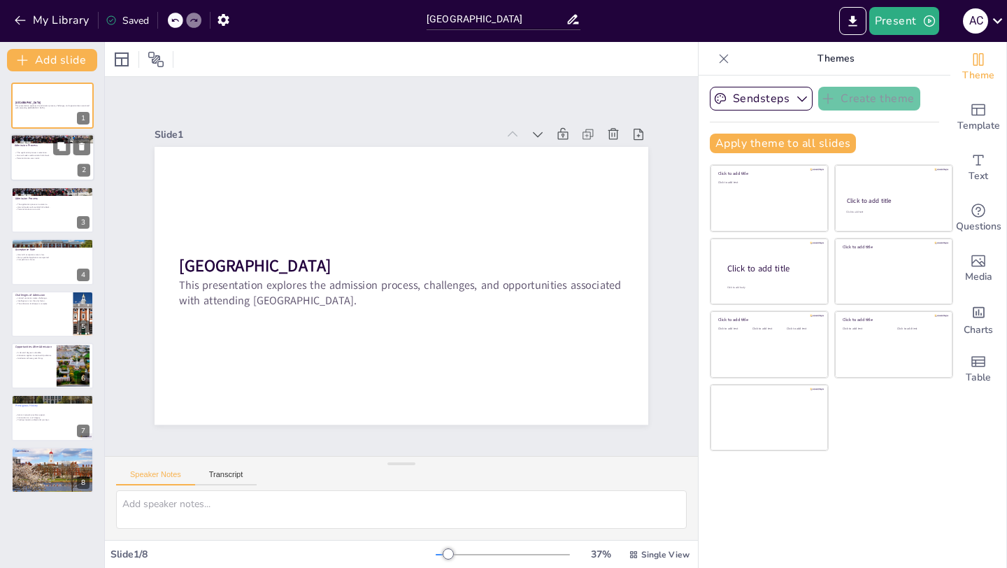
click at [28, 157] on p "Personal stories are crucial." at bounding box center [53, 158] width 76 height 3
type textarea "The application process is extensive, requiring students to compile their acade…"
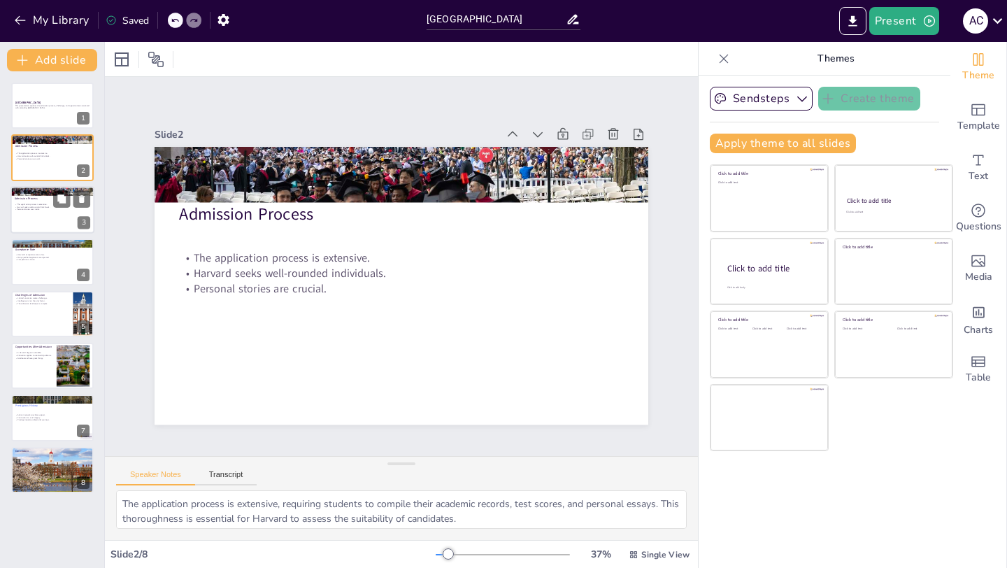
click at [28, 221] on div at bounding box center [52, 210] width 84 height 48
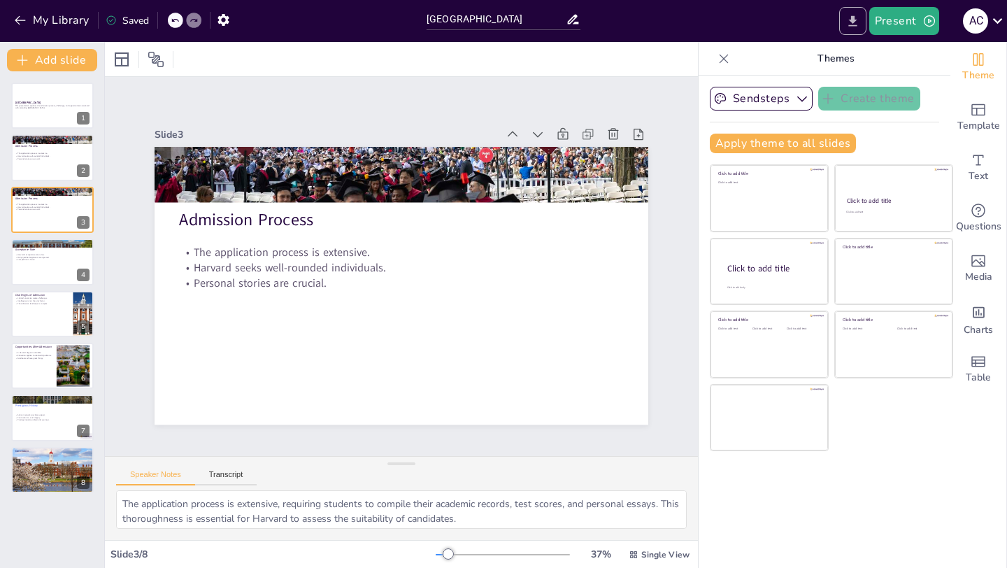
click at [847, 27] on icon "Export to PowerPoint" at bounding box center [852, 21] width 15 height 15
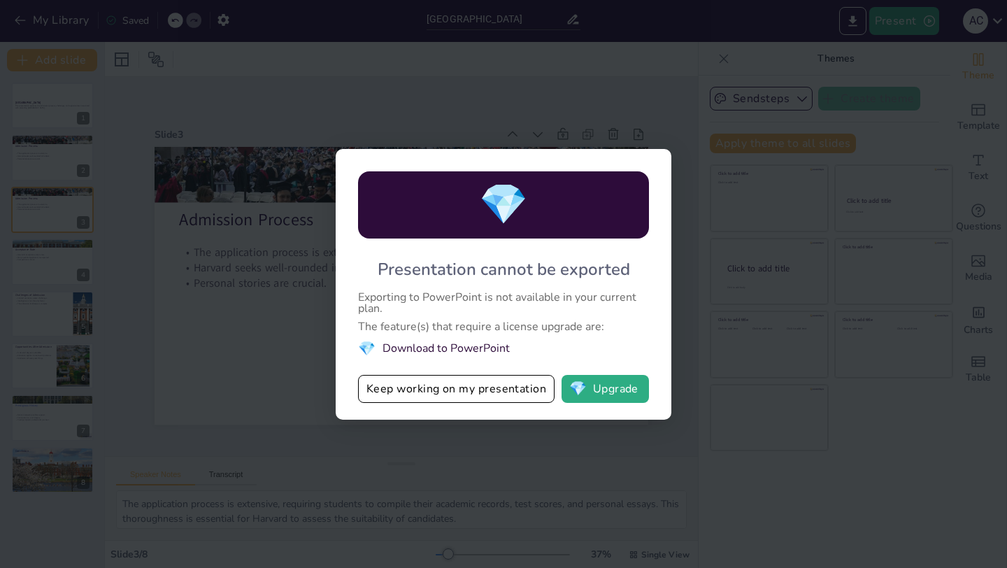
click at [457, 346] on li "💎 Download to PowerPoint" at bounding box center [503, 348] width 291 height 19
click at [467, 389] on button "Keep working on my presentation" at bounding box center [456, 389] width 196 height 28
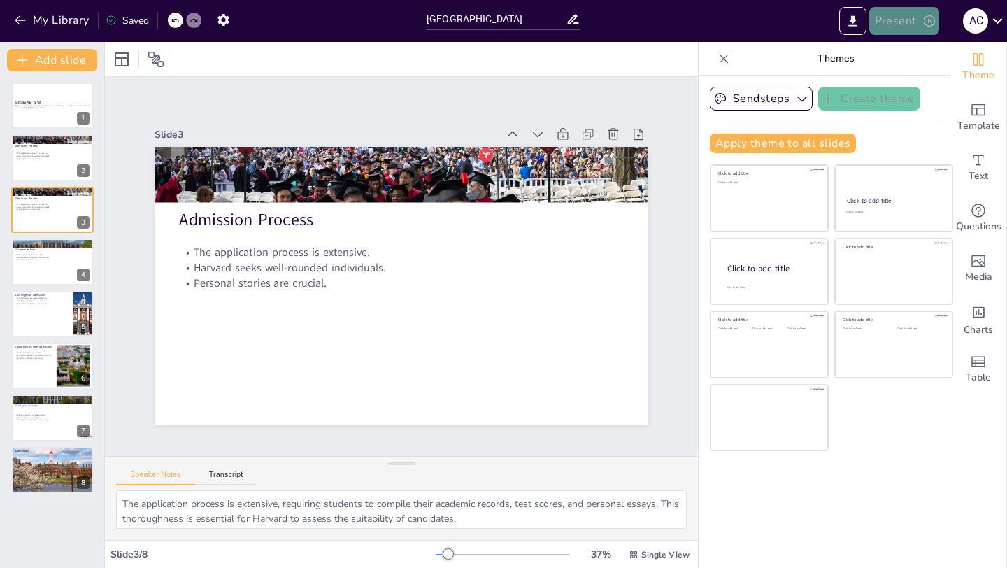
click at [905, 26] on button "Present" at bounding box center [904, 21] width 70 height 28
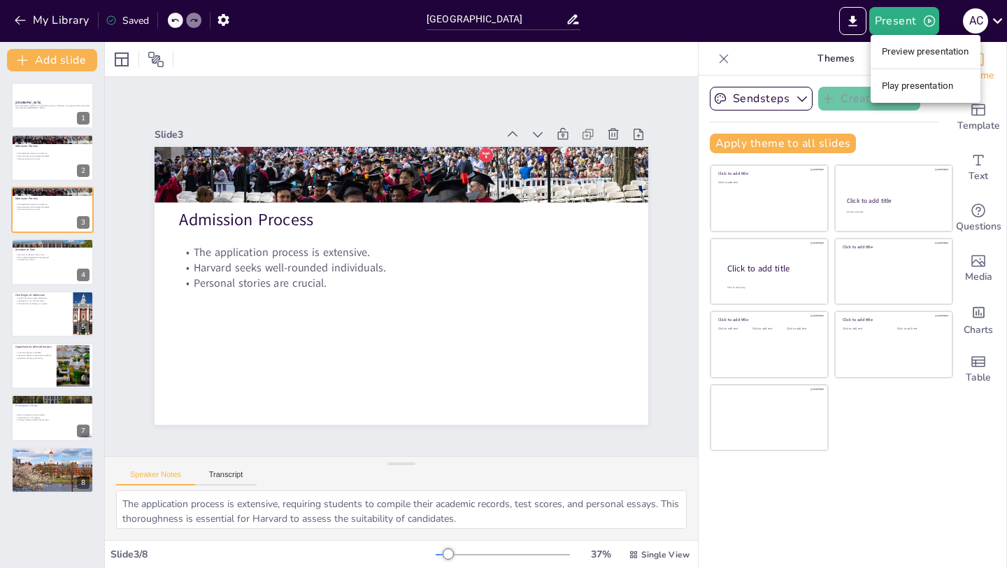
click at [910, 84] on li "Play presentation" at bounding box center [925, 86] width 110 height 22
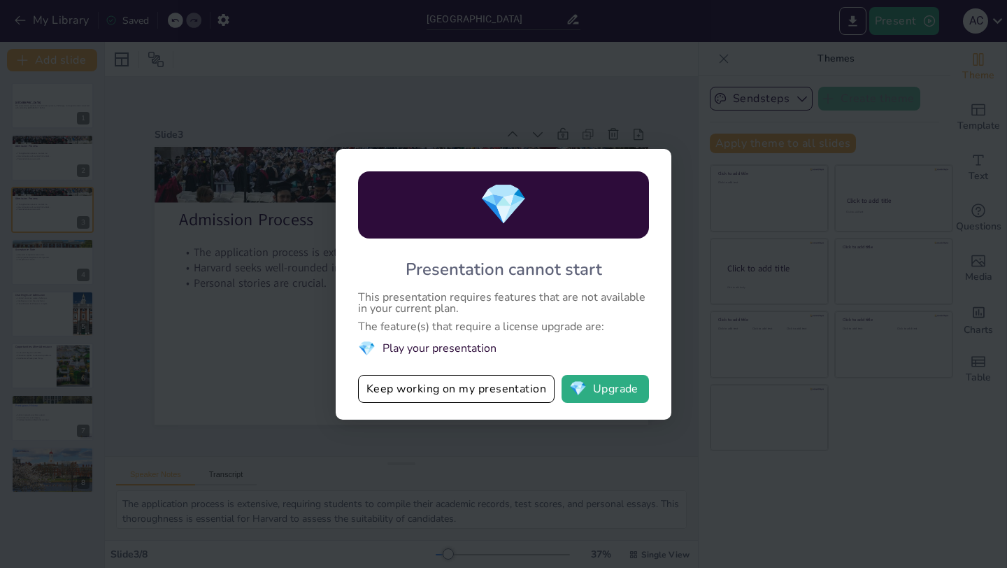
click at [735, 393] on div "💎 Presentation cannot start This presentation requires features that are not av…" at bounding box center [503, 284] width 1007 height 568
click at [822, 139] on div "💎 Presentation cannot start This presentation requires features that are not av…" at bounding box center [503, 284] width 1007 height 568
